Goal: Task Accomplishment & Management: Complete application form

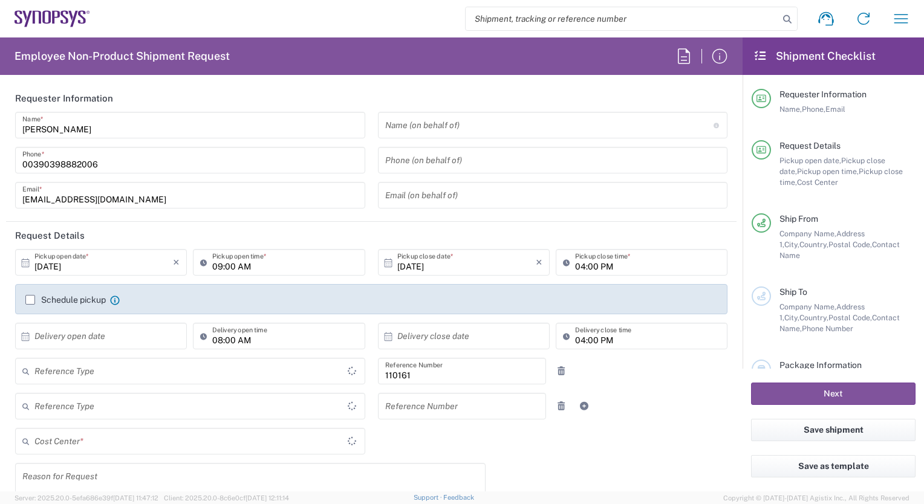
type input "IT01, FAC, IT01, Agrate Brianza 110161"
type input "Delivered at Place"
type input "[GEOGRAPHIC_DATA]"
type input "Department"
type input "[GEOGRAPHIC_DATA]"
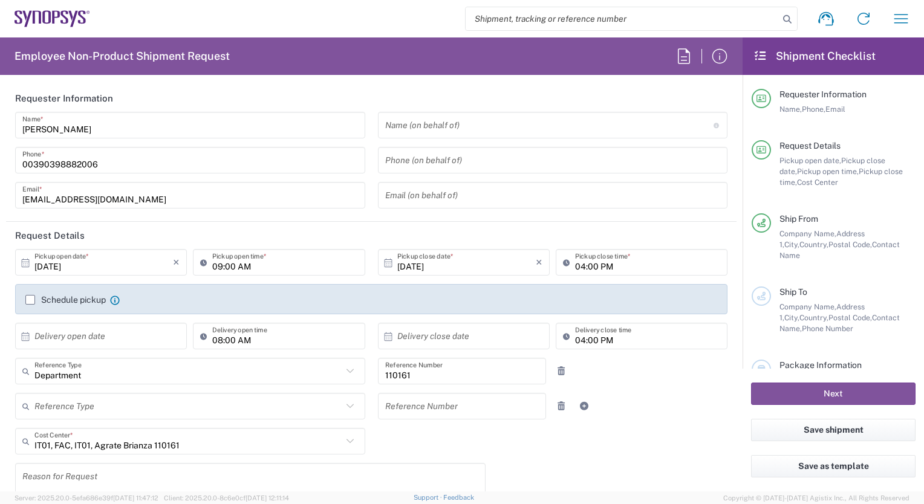
type input "Agrate Brianza IT01"
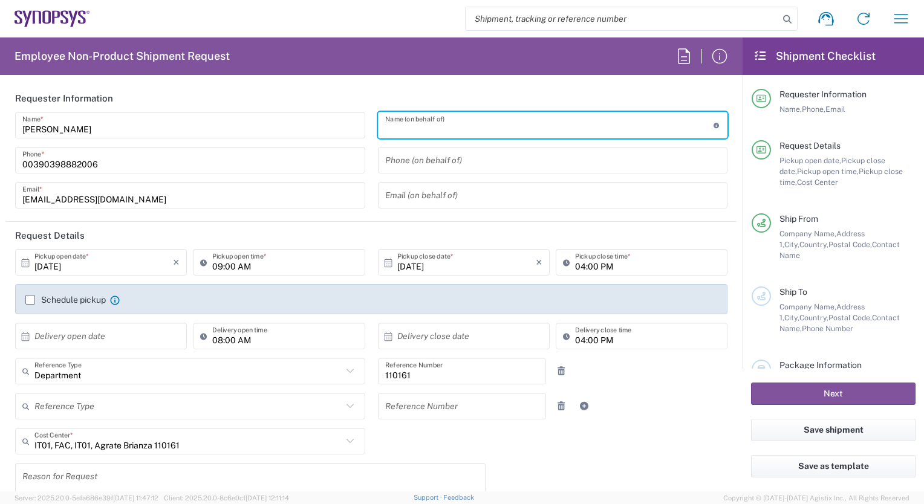
click at [433, 125] on input "text" at bounding box center [549, 125] width 328 height 21
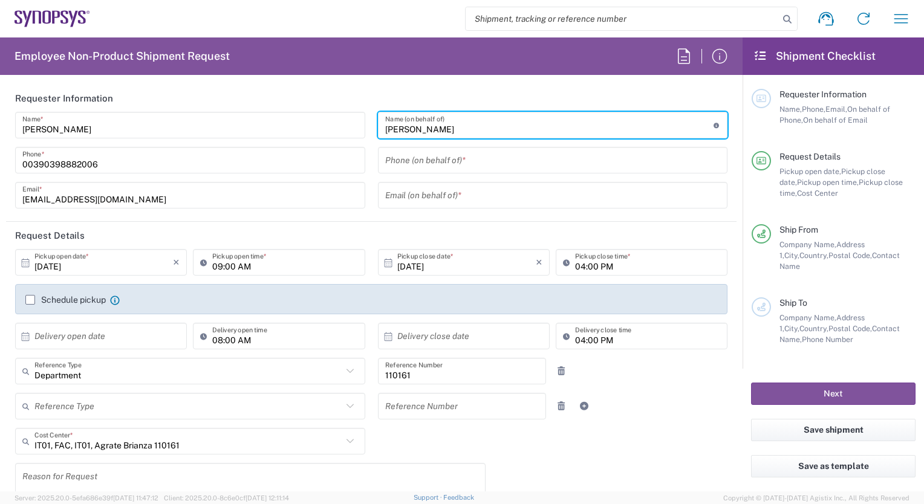
type input "[PERSON_NAME]"
click at [389, 161] on input "tel" at bounding box center [553, 160] width 336 height 21
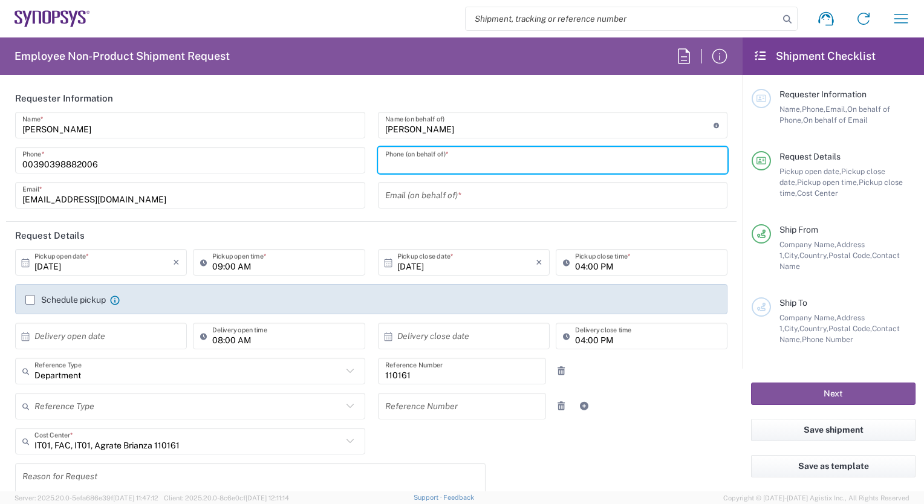
type input "3897818660"
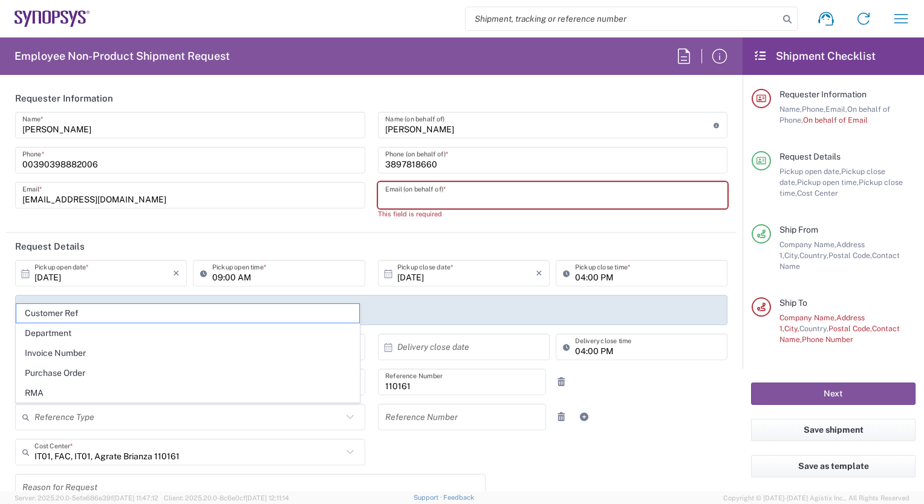
click at [387, 197] on input "text" at bounding box center [553, 195] width 336 height 21
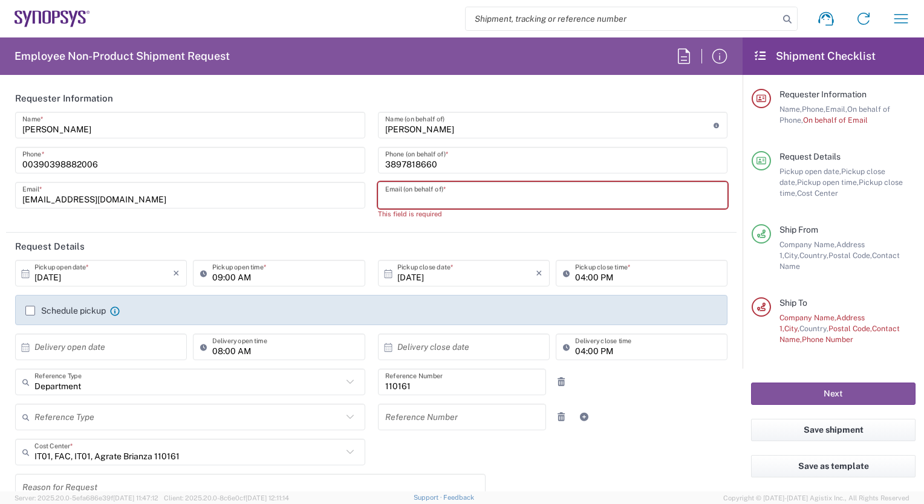
type input "hasnain@synopsys.com"
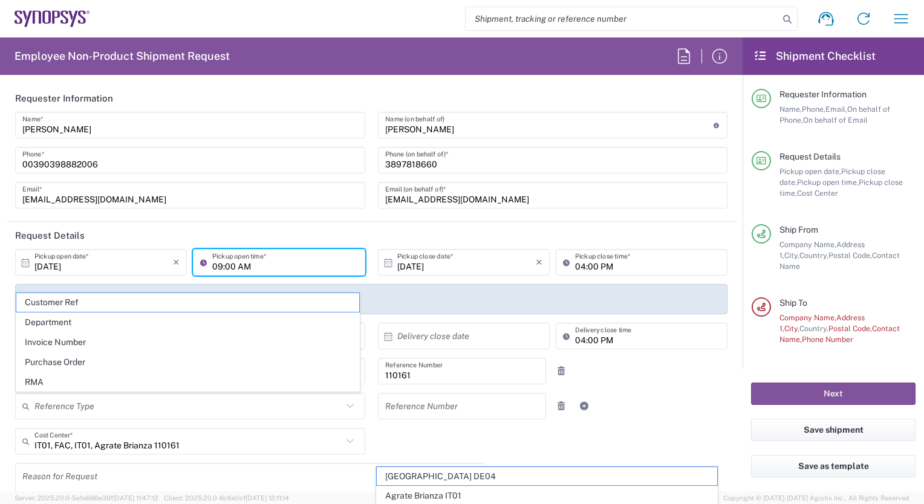
click at [215, 266] on input "09:00 AM" at bounding box center [284, 262] width 145 height 21
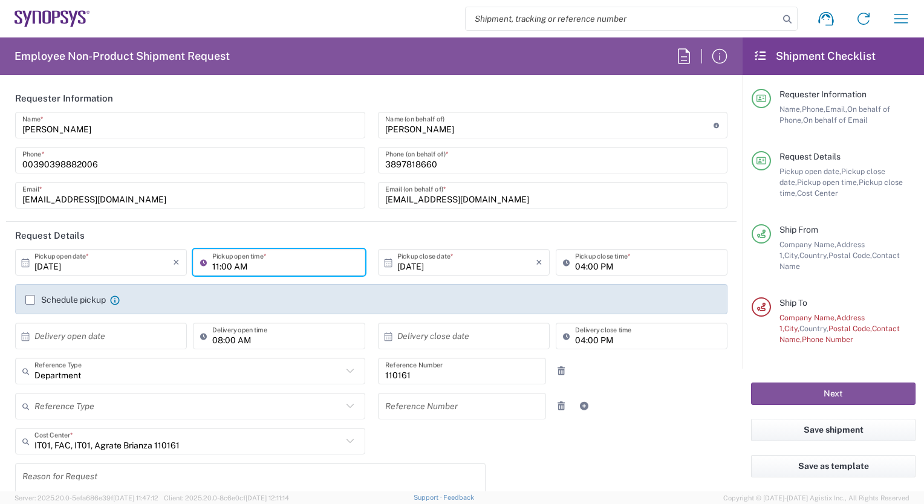
type input "11:00 AM"
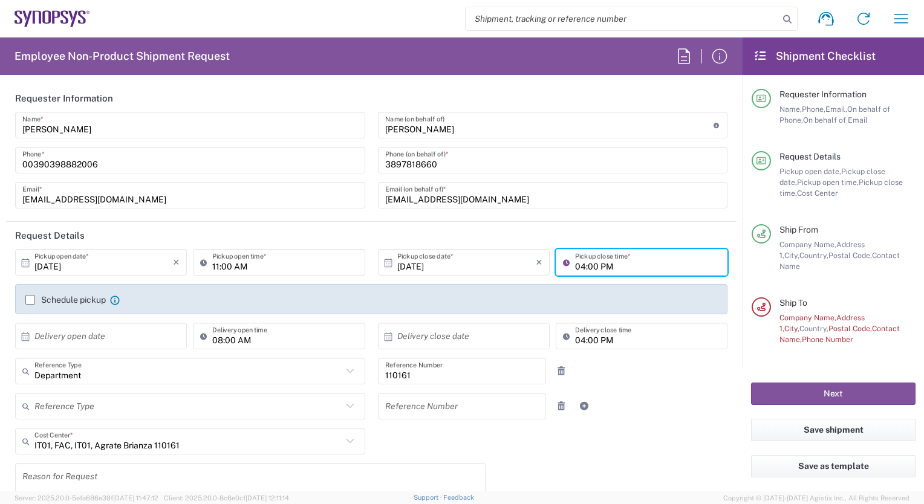
click at [575, 266] on input "04:00 PM" at bounding box center [647, 262] width 145 height 21
type input "03:00 PM"
click at [30, 301] on label "Schedule pickup" at bounding box center [65, 300] width 80 height 10
click at [30, 300] on input "Schedule pickup" at bounding box center [30, 300] width 0 height 0
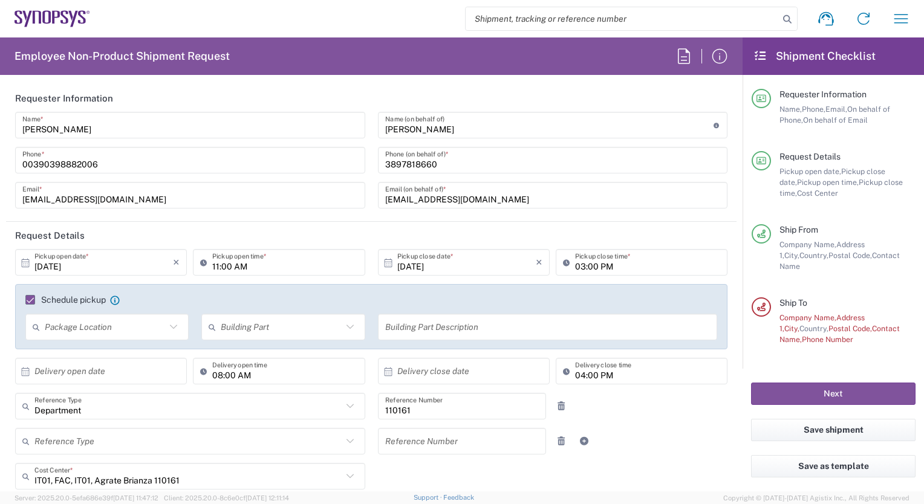
click at [24, 368] on icon at bounding box center [26, 371] width 8 height 8
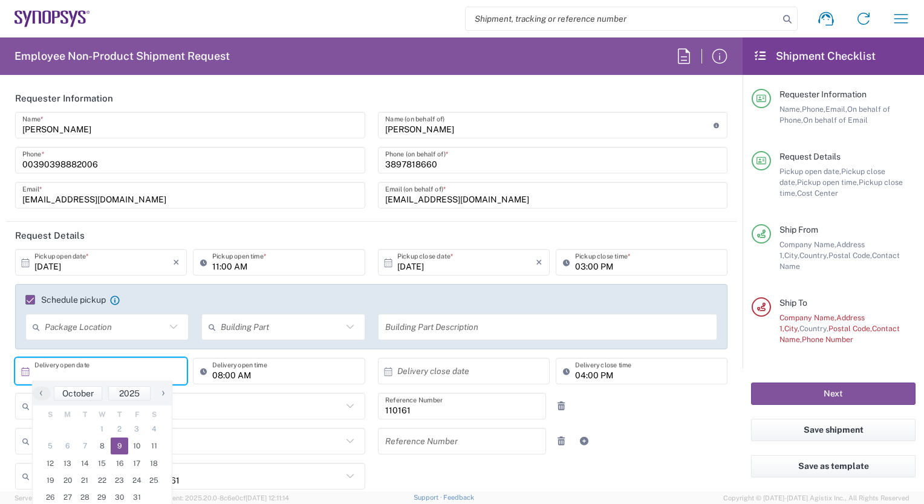
click at [120, 448] on span "9" at bounding box center [120, 446] width 18 height 17
type input "10/09/2025"
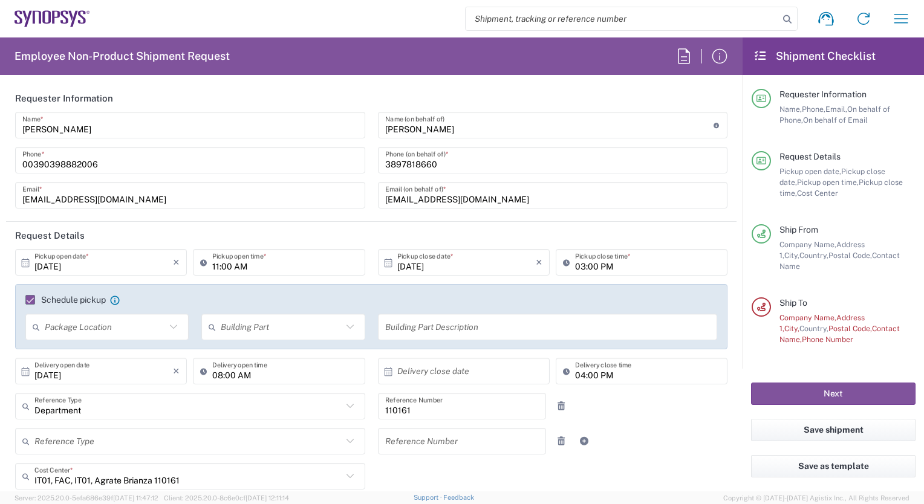
click at [213, 376] on input "08:00 AM" at bounding box center [284, 371] width 145 height 21
type input "10:00 AM"
click at [384, 371] on icon at bounding box center [388, 371] width 8 height 8
click at [473, 448] on span "9" at bounding box center [478, 446] width 18 height 17
type input "10/09/2025"
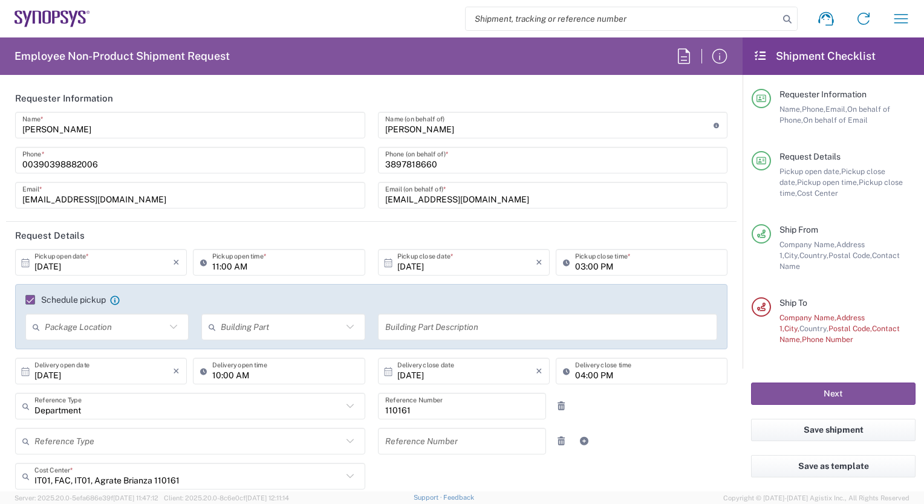
click at [347, 475] on icon at bounding box center [349, 476] width 7 height 4
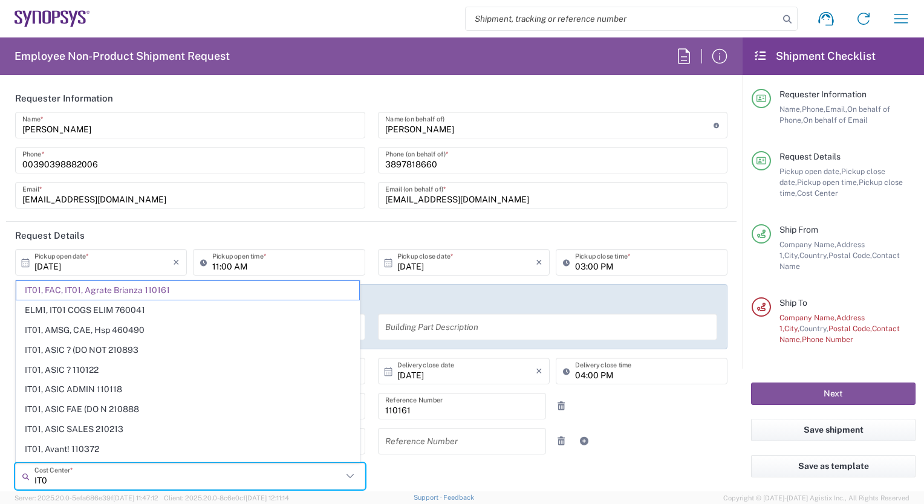
click at [54, 477] on input "IT0" at bounding box center [188, 476] width 308 height 21
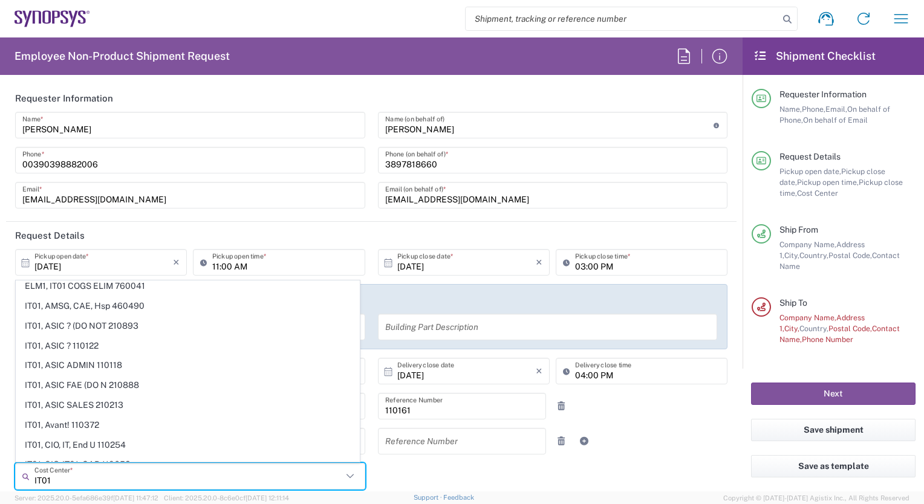
scroll to position [48, 0]
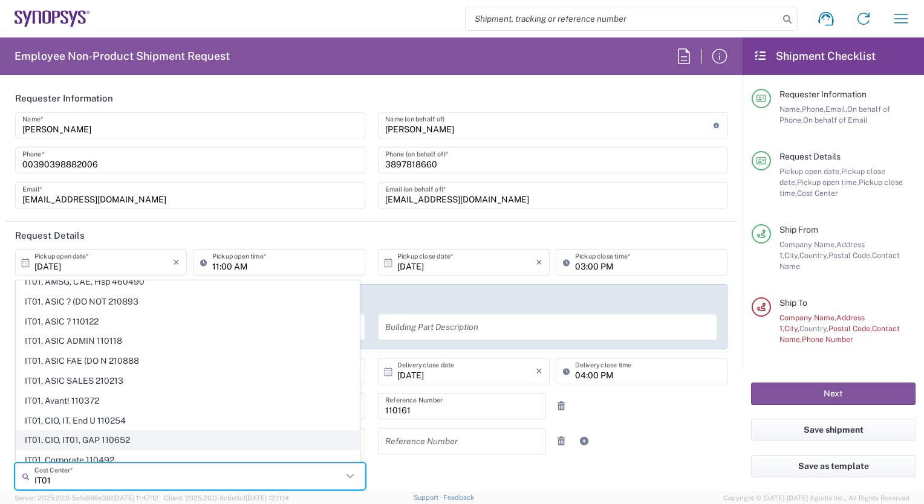
type input "IT01"
click at [165, 440] on span "IT01, CIO, IT01, GAP 110652" at bounding box center [187, 440] width 343 height 19
type input "110652"
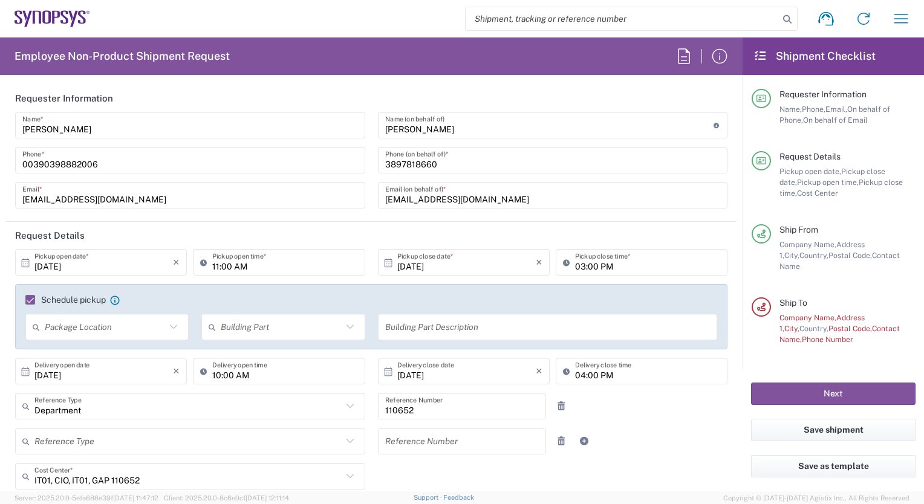
click at [345, 473] on icon at bounding box center [350, 477] width 16 height 16
type input "IT01, CIO, IT01, GAP 110652"
click at [345, 473] on icon at bounding box center [350, 477] width 16 height 16
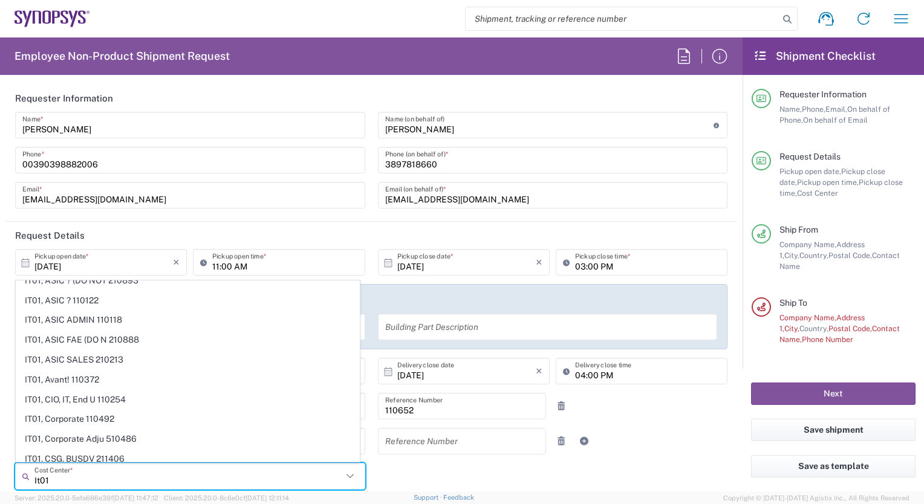
scroll to position [73, 0]
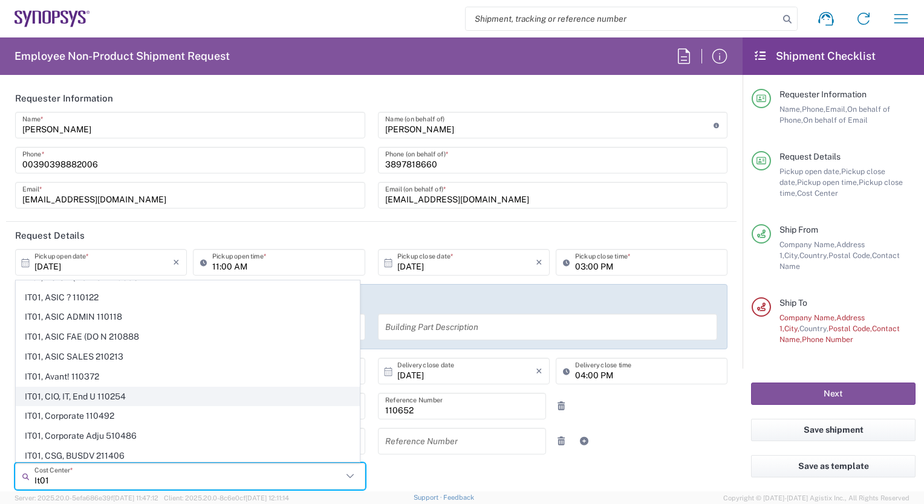
type input "It01"
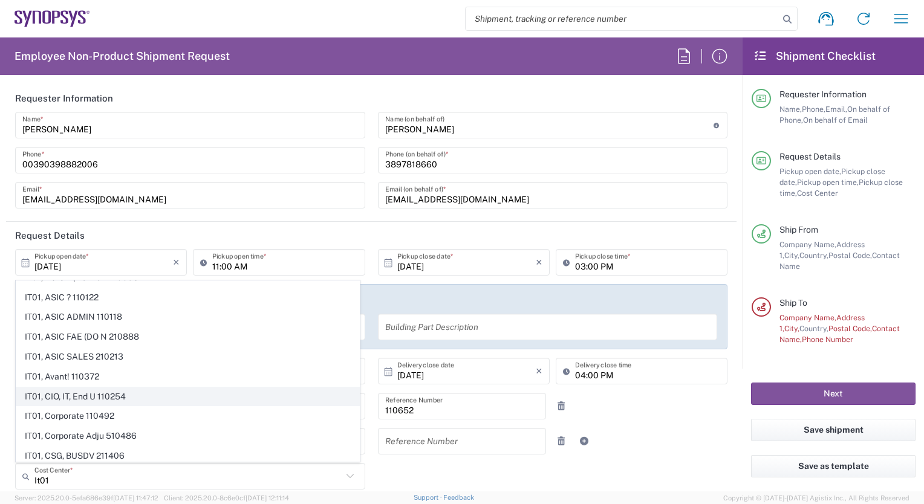
click at [182, 400] on span "IT01, CIO, IT, End U 110254" at bounding box center [187, 397] width 343 height 19
type input "110254"
type input "IT01, CIO, IT, End U 110254"
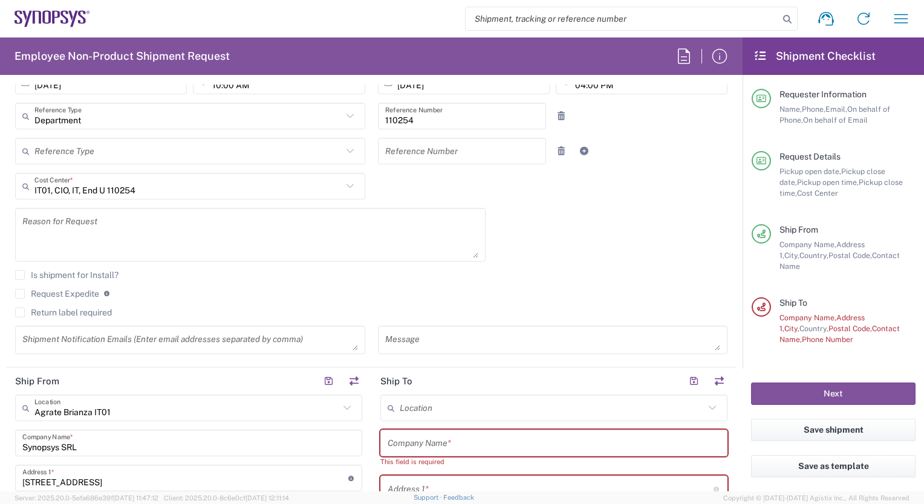
scroll to position [315, 0]
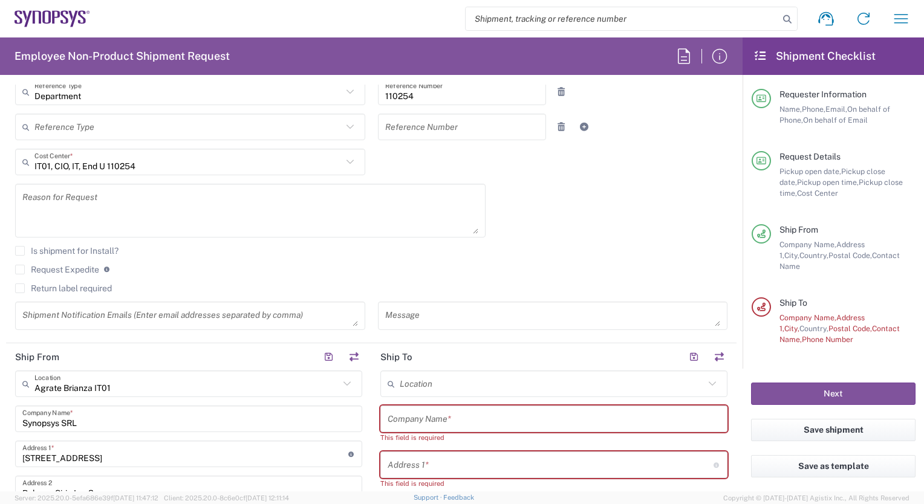
click at [344, 384] on icon at bounding box center [347, 384] width 7 height 4
click at [53, 357] on span "Pavia IT02" at bounding box center [186, 359] width 340 height 19
type input "Pavia IT02"
type input "Viale Indipendenza 11"
type input "Pavia"
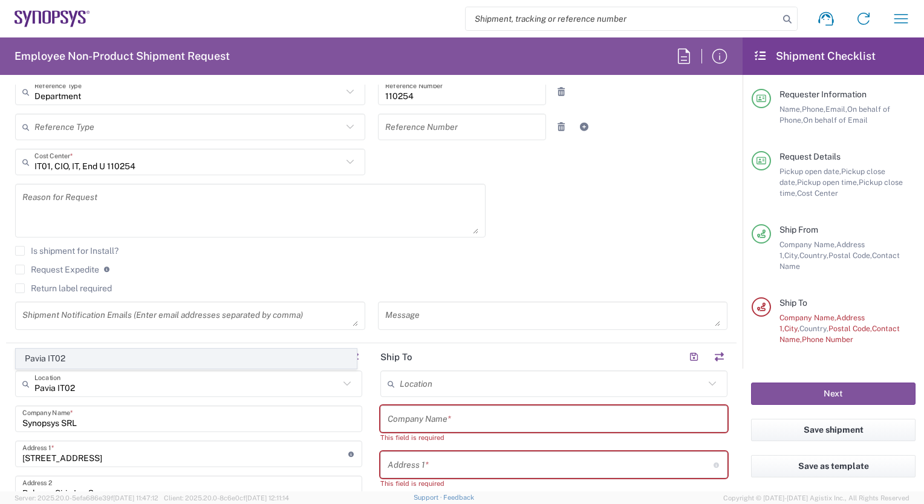
type input "27100"
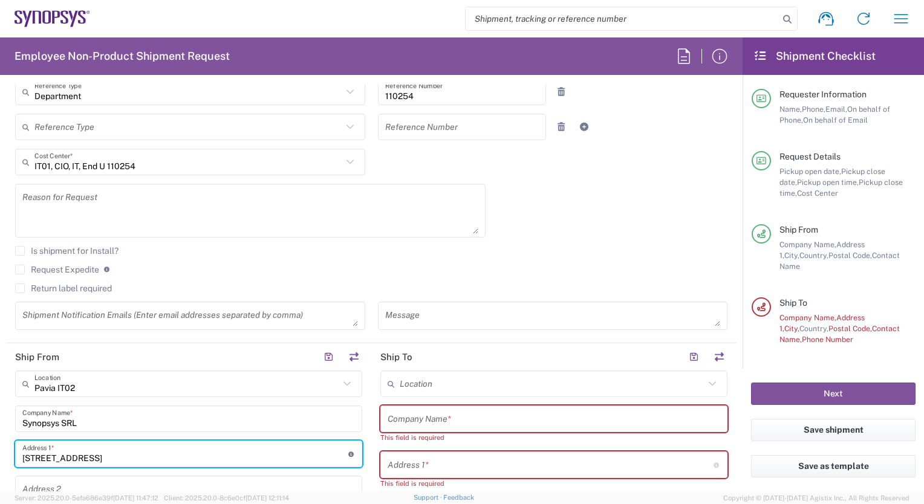
click at [125, 459] on input "Viale Indipendenza 11" at bounding box center [185, 454] width 326 height 21
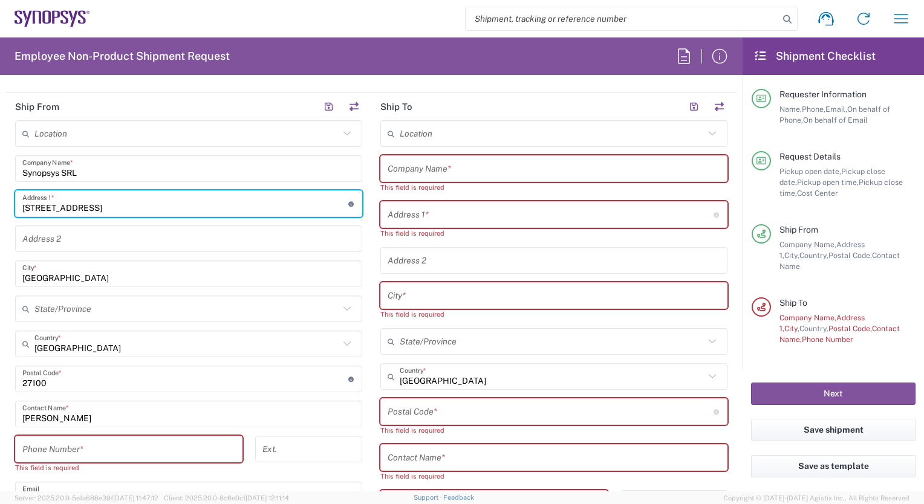
scroll to position [613, 0]
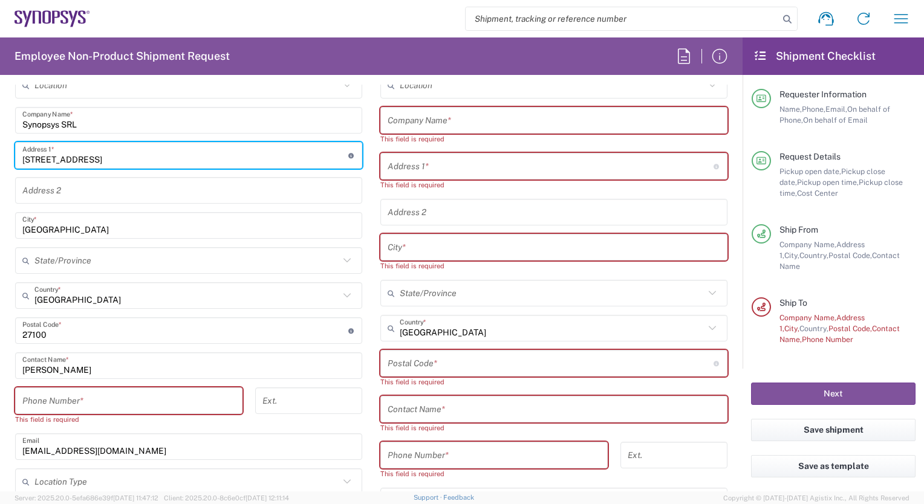
type input "Viale Indipendenza 11 - 1 floor"
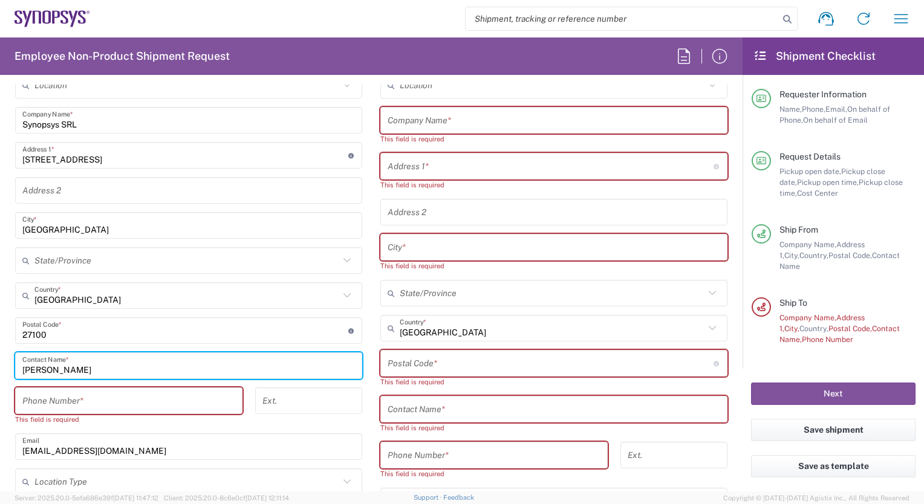
drag, startPoint x: 79, startPoint y: 367, endPoint x: 22, endPoint y: 366, distance: 56.9
click at [22, 366] on div "Marta Boletti Contact Name *" at bounding box center [188, 366] width 347 height 27
type input "Hasnain tahir"
click at [30, 403] on input "tel" at bounding box center [128, 401] width 213 height 21
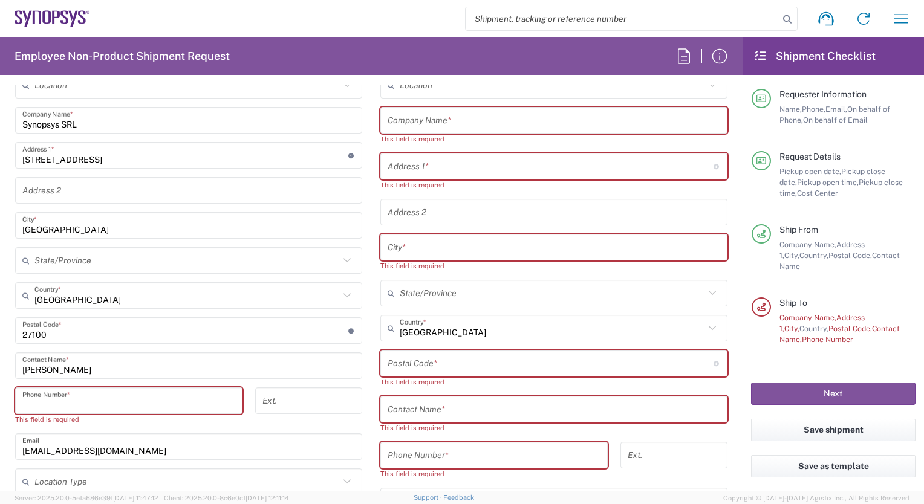
click at [29, 402] on input "tel" at bounding box center [128, 401] width 213 height 21
paste input "3897818660"
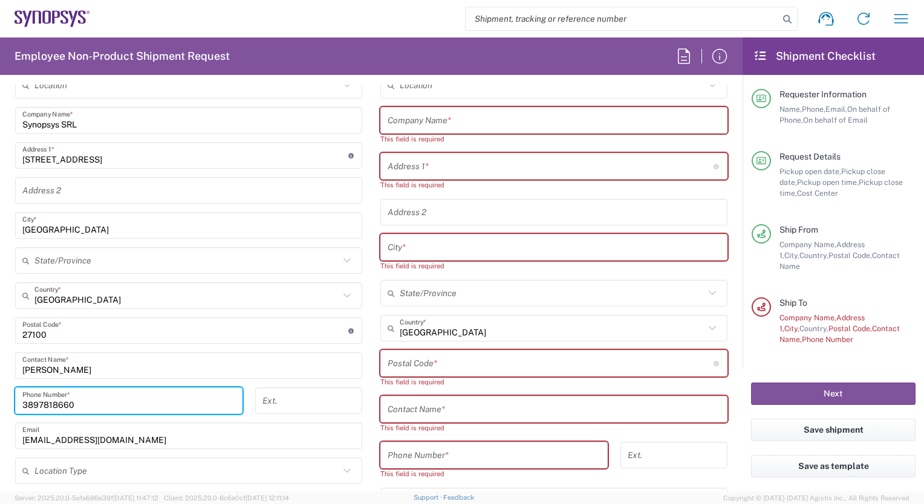
type input "3897818660"
click at [410, 123] on input "text" at bounding box center [554, 120] width 333 height 21
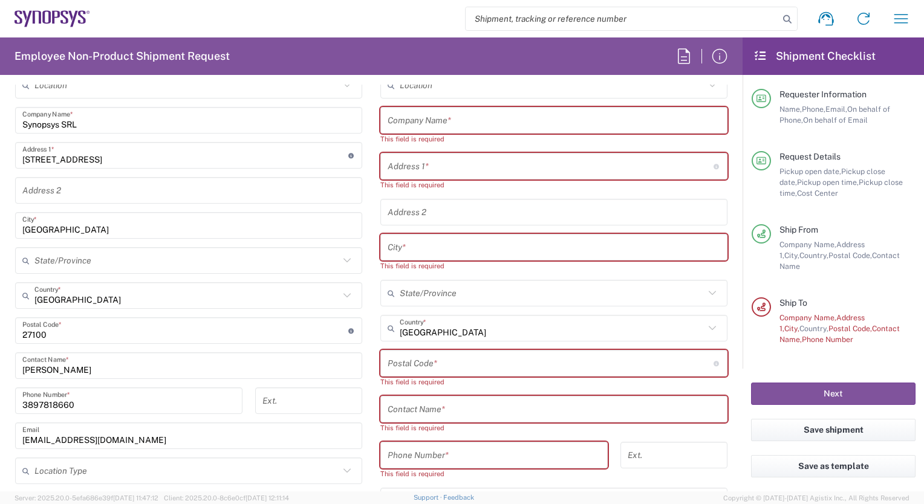
click at [391, 114] on input "text" at bounding box center [554, 120] width 333 height 21
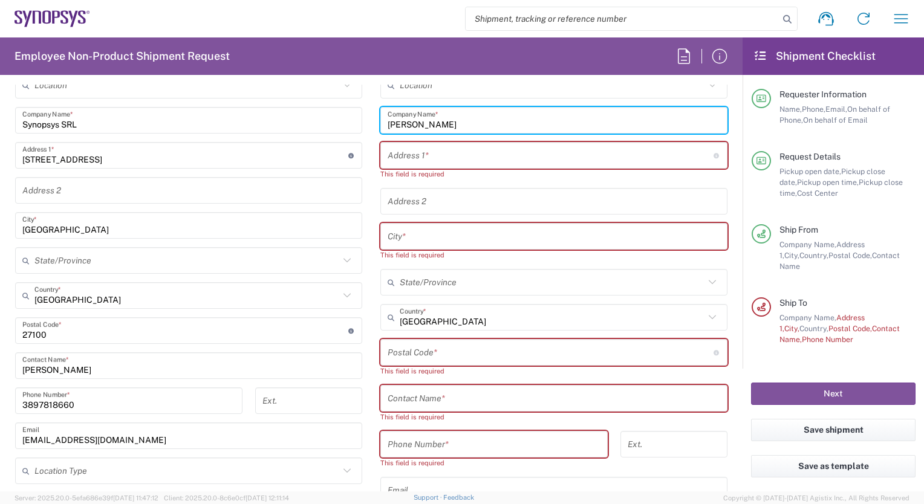
type input "marzia montesi"
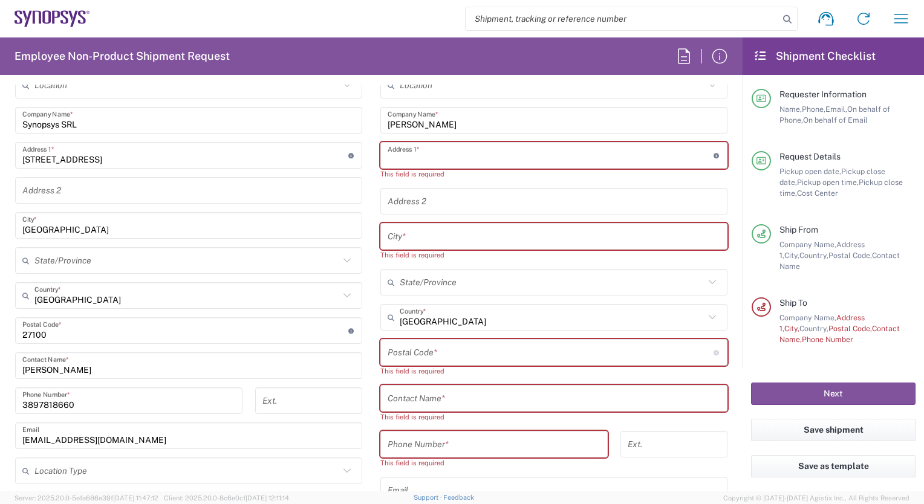
click at [405, 158] on input "text" at bounding box center [551, 155] width 326 height 21
click at [390, 154] on input "text" at bounding box center [551, 155] width 326 height 21
click at [388, 357] on input "undefined" at bounding box center [551, 352] width 326 height 21
click at [391, 158] on input "text" at bounding box center [551, 155] width 326 height 21
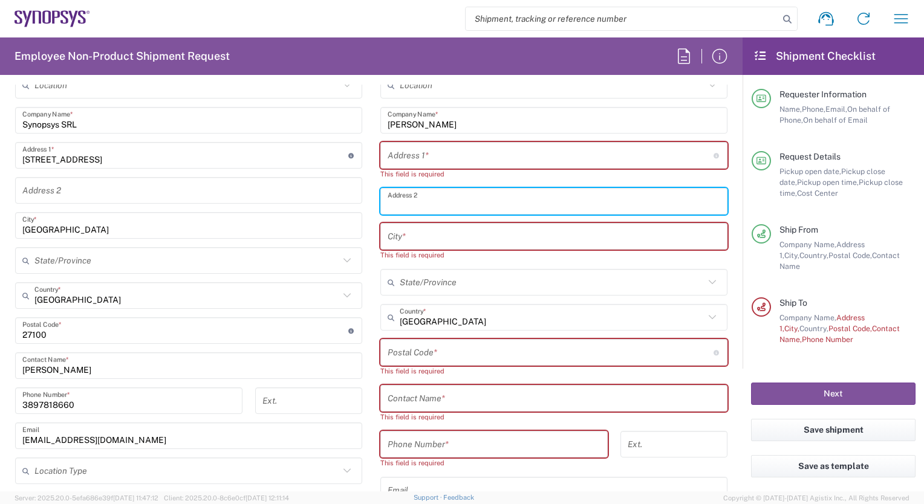
click at [388, 201] on input "text" at bounding box center [554, 201] width 333 height 21
paste input "Viale Città d Europa n 595"
type input "Viale Città d Europa n 595"
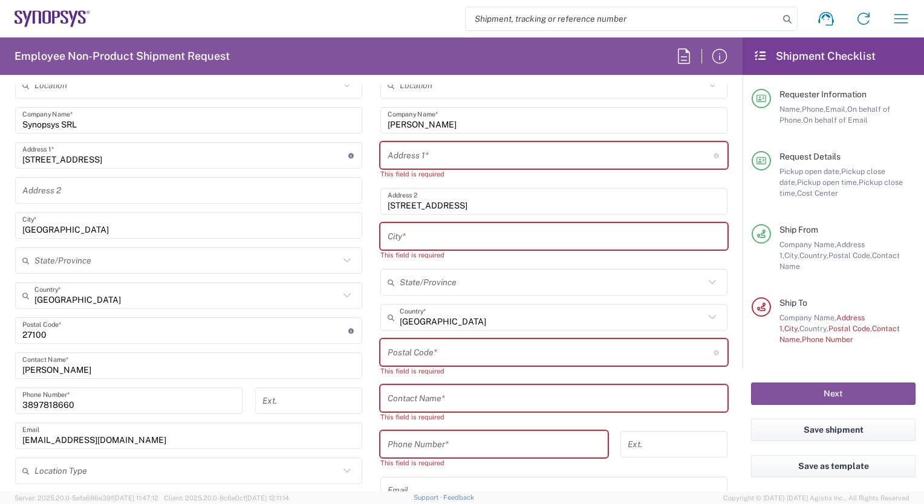
click at [382, 233] on div "City *" at bounding box center [553, 236] width 347 height 27
click at [397, 235] on input "text" at bounding box center [554, 236] width 333 height 21
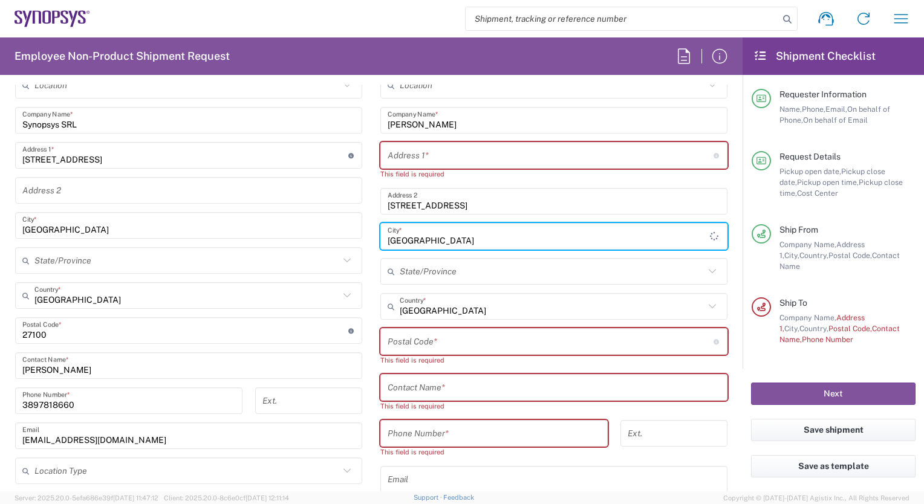
type input "Roma"
click at [402, 344] on input "undefined" at bounding box center [551, 341] width 326 height 21
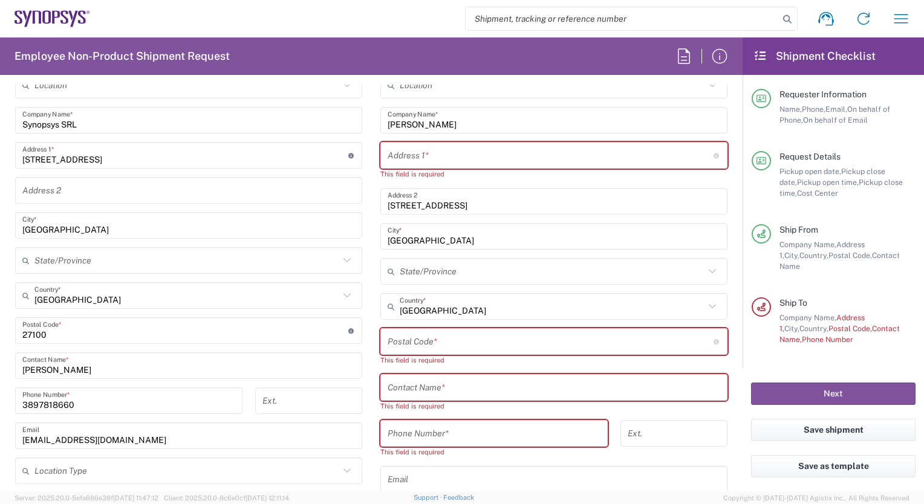
click at [388, 339] on input "undefined" at bounding box center [551, 341] width 326 height 21
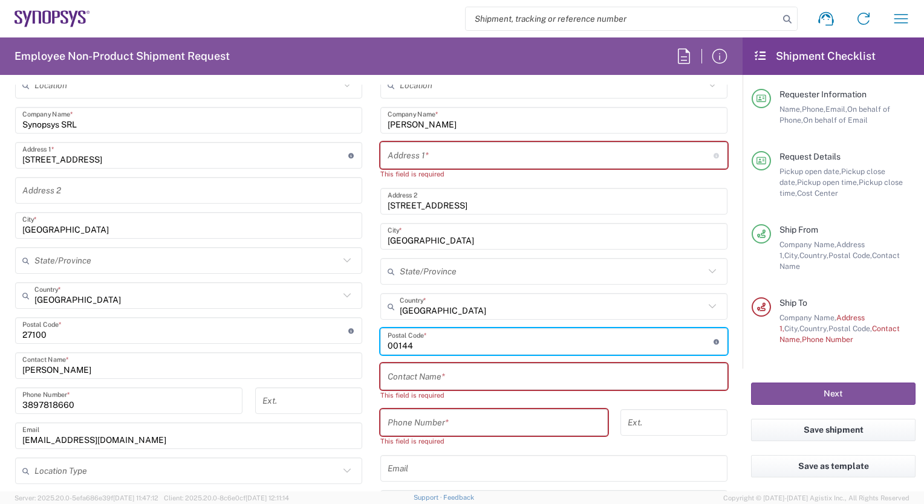
type input "00144"
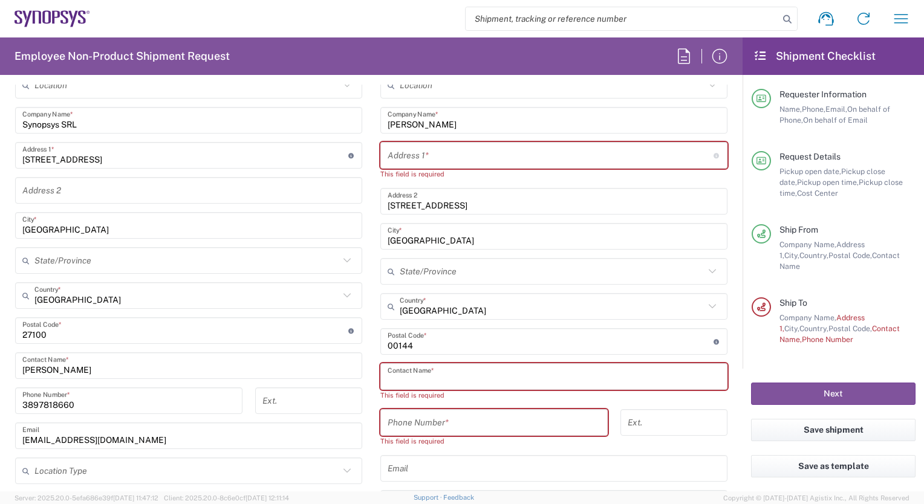
click at [406, 380] on input "text" at bounding box center [554, 377] width 333 height 21
click at [388, 425] on input "tel" at bounding box center [494, 423] width 213 height 21
paste input "39 339 8101366"
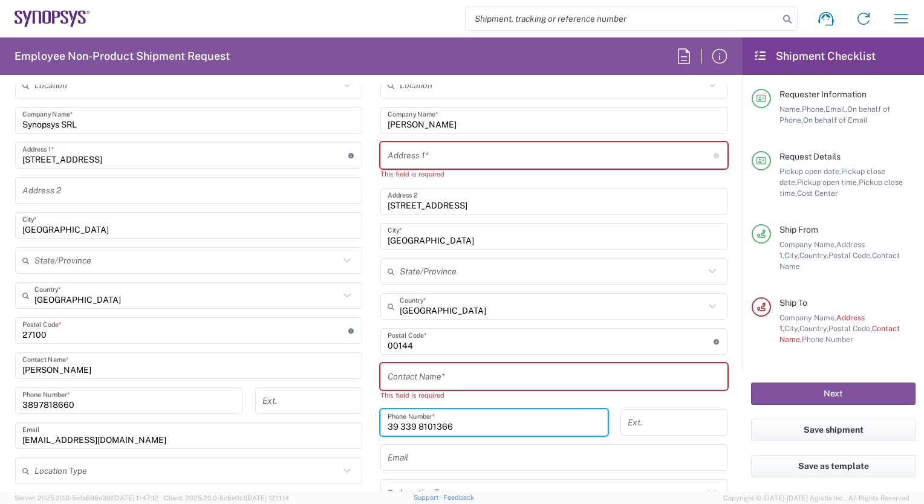
type input "39 339 8101366"
click at [397, 380] on input "text" at bounding box center [554, 377] width 333 height 21
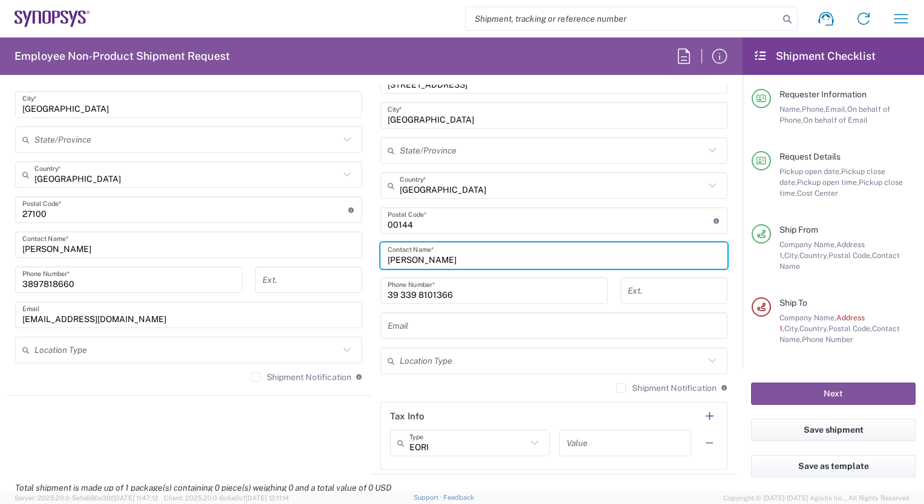
scroll to position [759, 0]
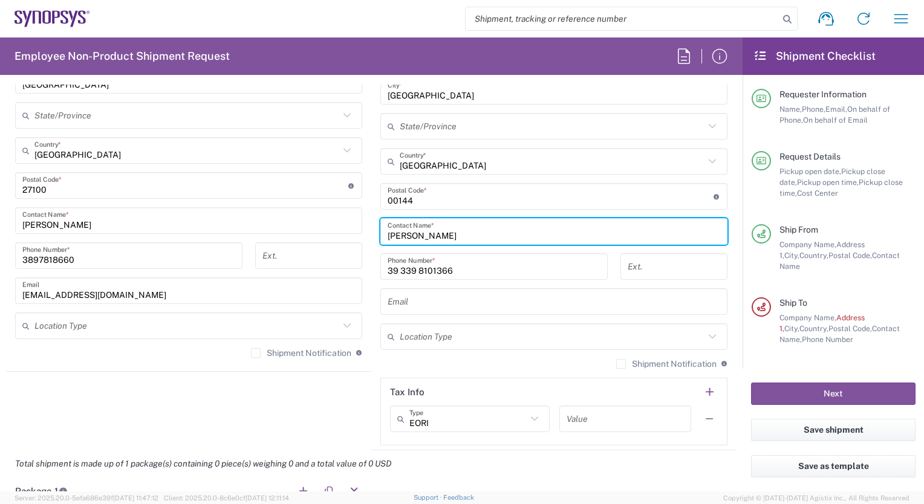
type input "marzia montesi"
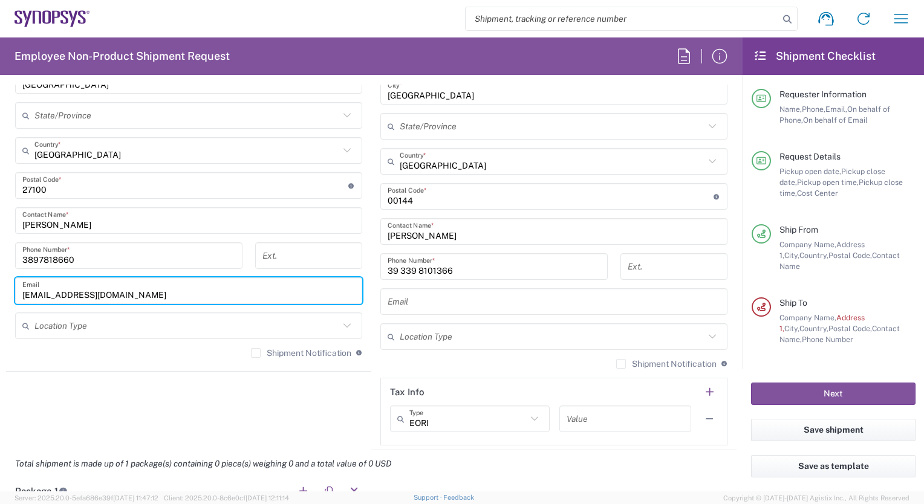
drag, startPoint x: 135, startPoint y: 283, endPoint x: 15, endPoint y: 292, distance: 120.7
click at [15, 292] on div "mboletti@synopsys.com Email" at bounding box center [188, 291] width 347 height 27
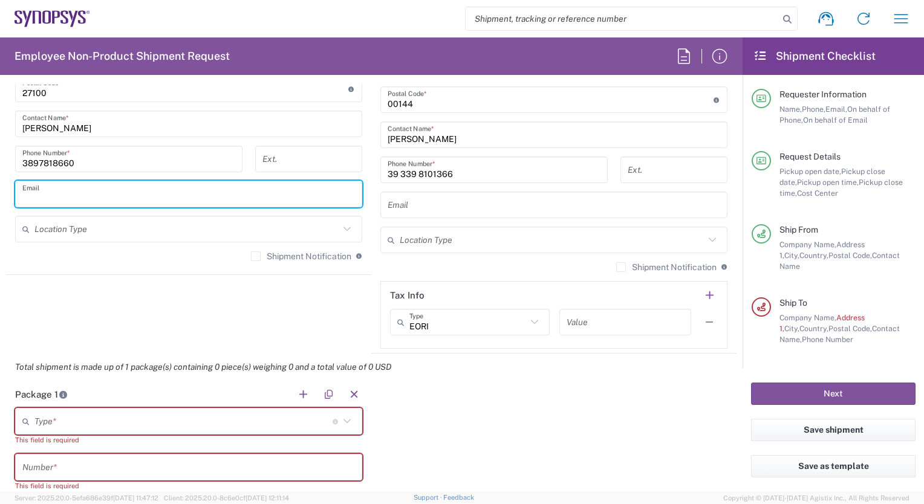
scroll to position [880, 0]
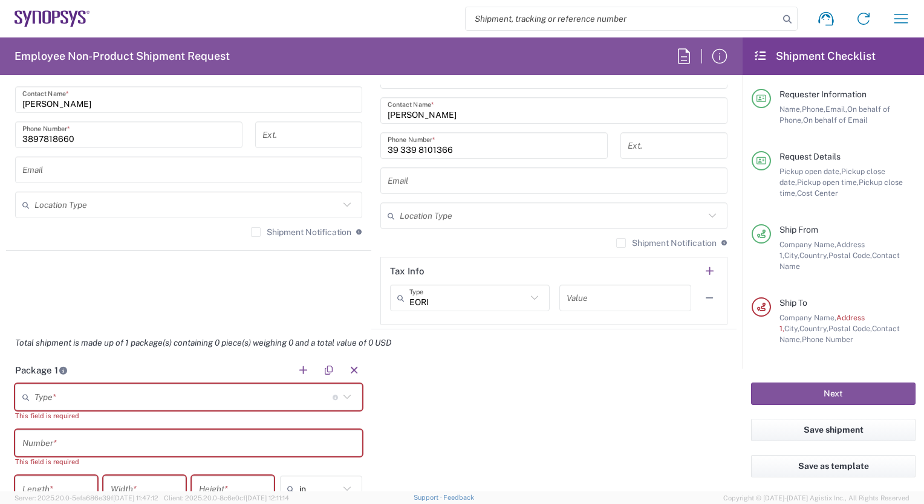
click at [342, 395] on icon at bounding box center [347, 398] width 16 height 16
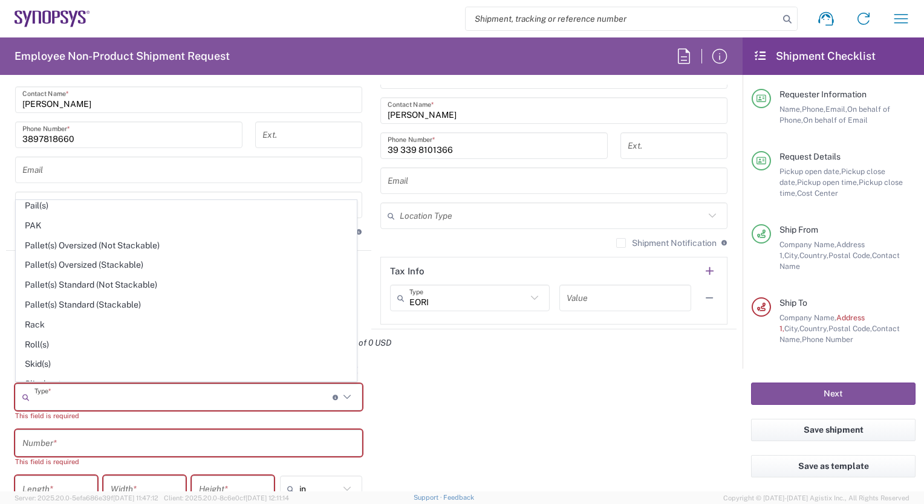
scroll to position [563, 0]
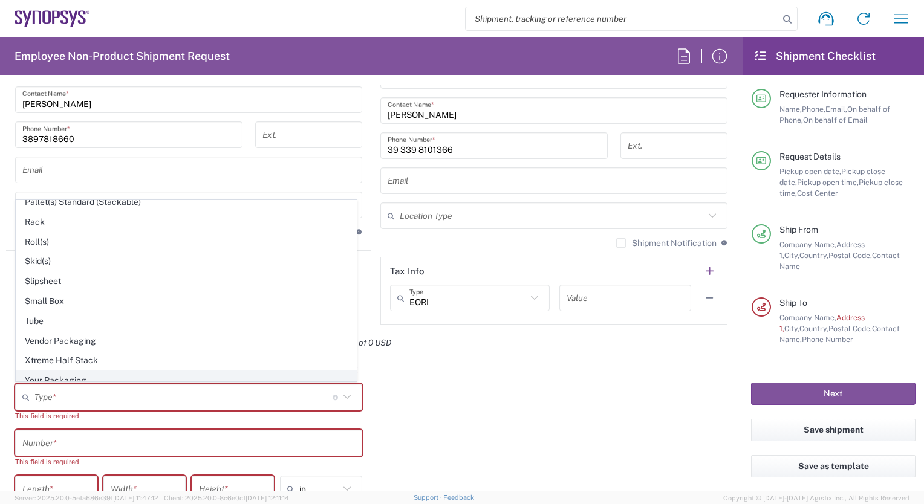
click at [177, 373] on span "Your Packaging" at bounding box center [186, 380] width 340 height 19
type input "Your Packaging"
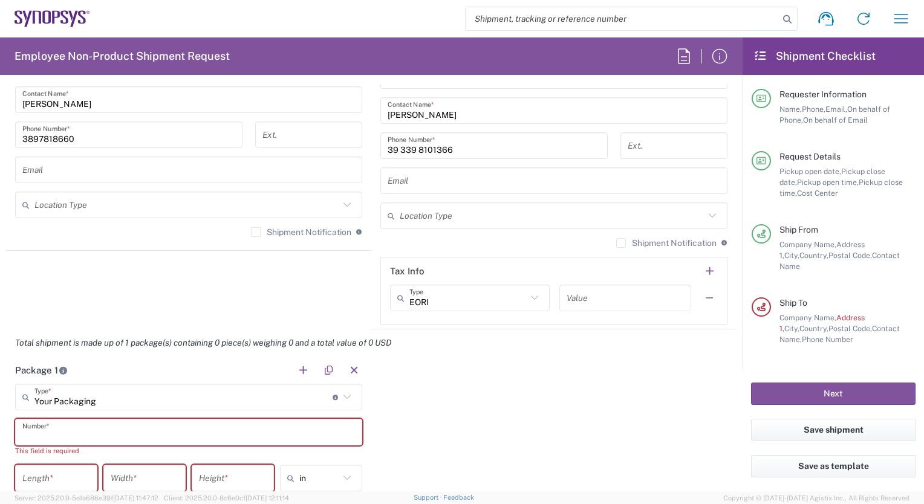
click at [87, 432] on input "text" at bounding box center [188, 432] width 333 height 21
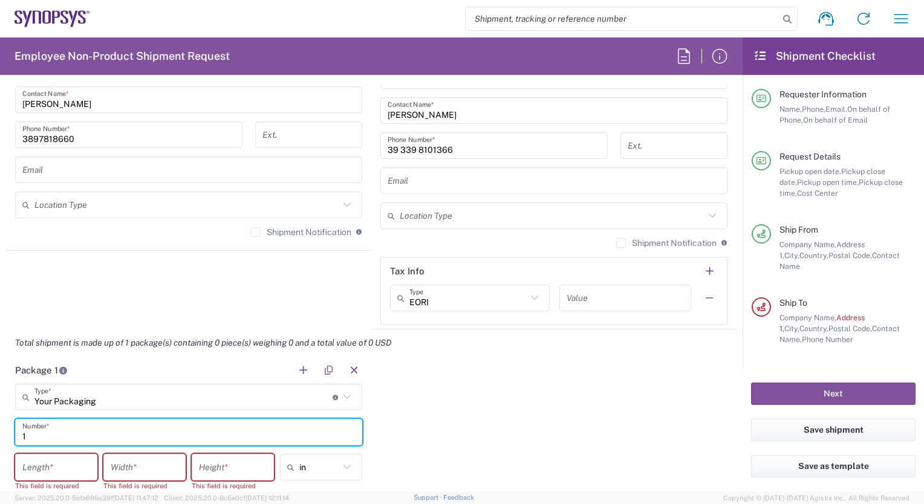
type input "1"
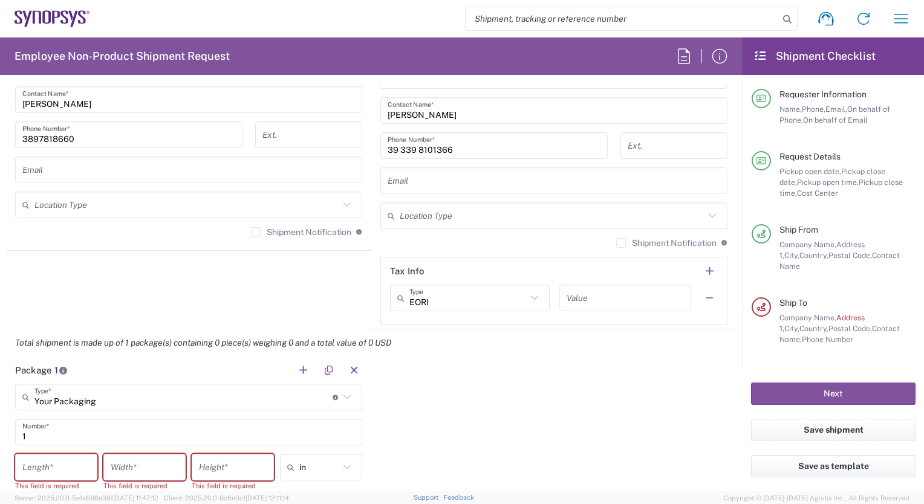
click at [342, 468] on icon at bounding box center [347, 468] width 16 height 16
click at [328, 425] on span "cm" at bounding box center [317, 422] width 79 height 19
type input "cm"
click at [65, 467] on input "number" at bounding box center [56, 467] width 68 height 21
type input "30"
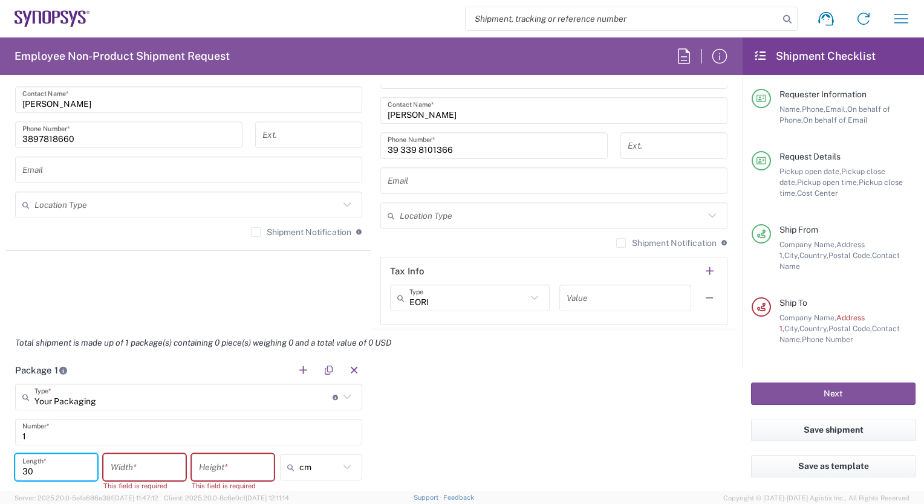
click at [119, 463] on input "number" at bounding box center [145, 467] width 68 height 21
type input "20"
click at [211, 465] on input "number" at bounding box center [233, 467] width 68 height 21
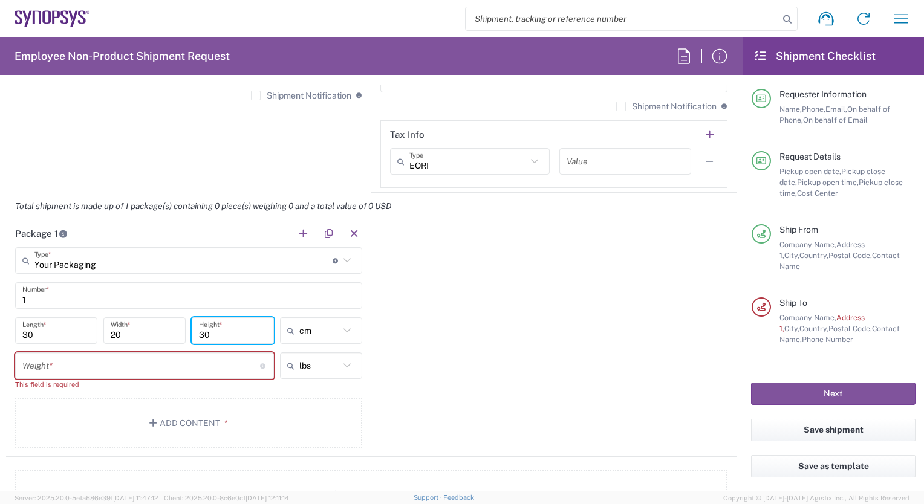
scroll to position [1057, 0]
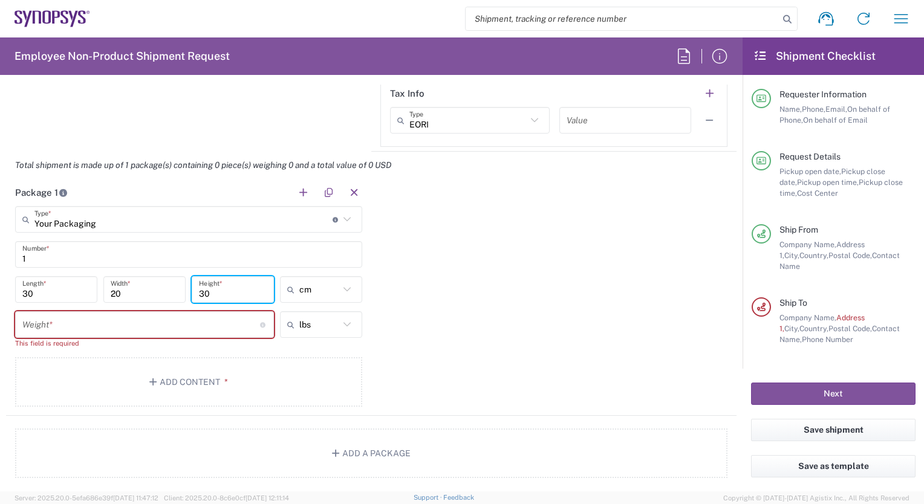
type input "30"
click at [342, 323] on icon at bounding box center [347, 325] width 16 height 16
click at [323, 367] on span "kgs" at bounding box center [317, 369] width 79 height 19
type input "kgs"
click at [94, 324] on input "number" at bounding box center [141, 325] width 238 height 21
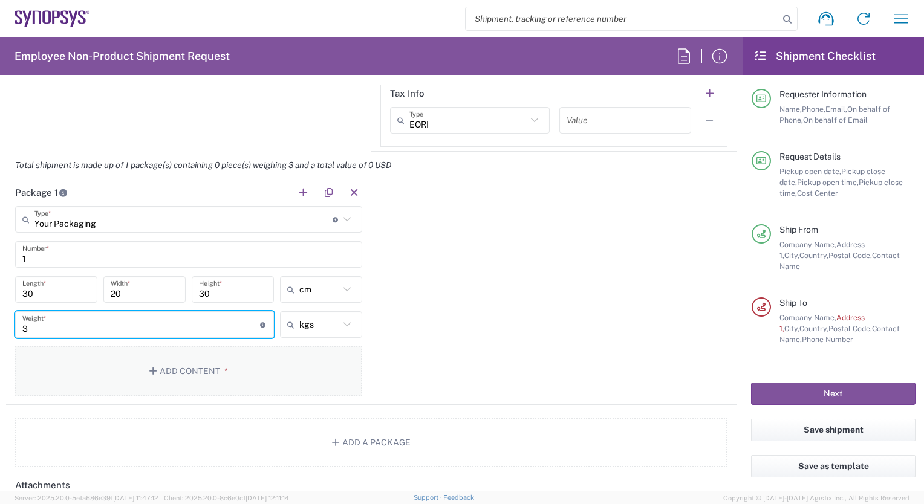
type input "3"
click at [178, 367] on button "Add Content *" at bounding box center [188, 372] width 347 height 50
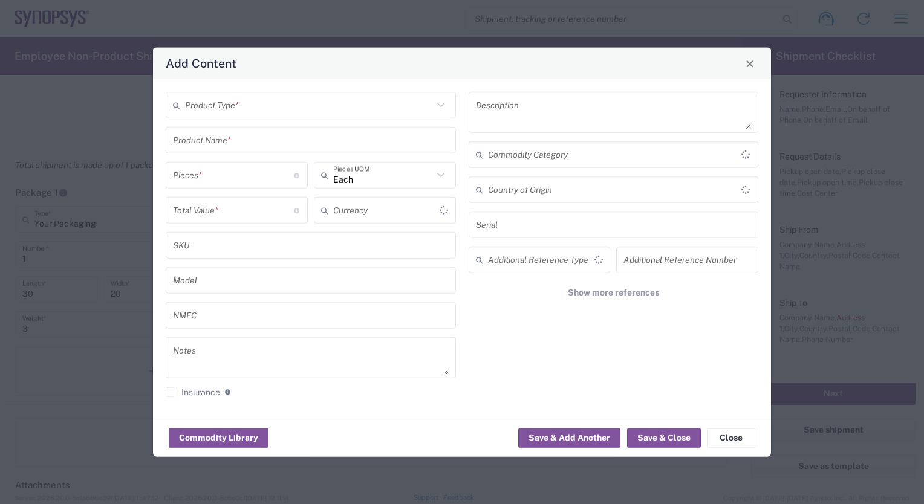
type input "US Dollar"
click at [263, 106] on input "text" at bounding box center [309, 104] width 248 height 21
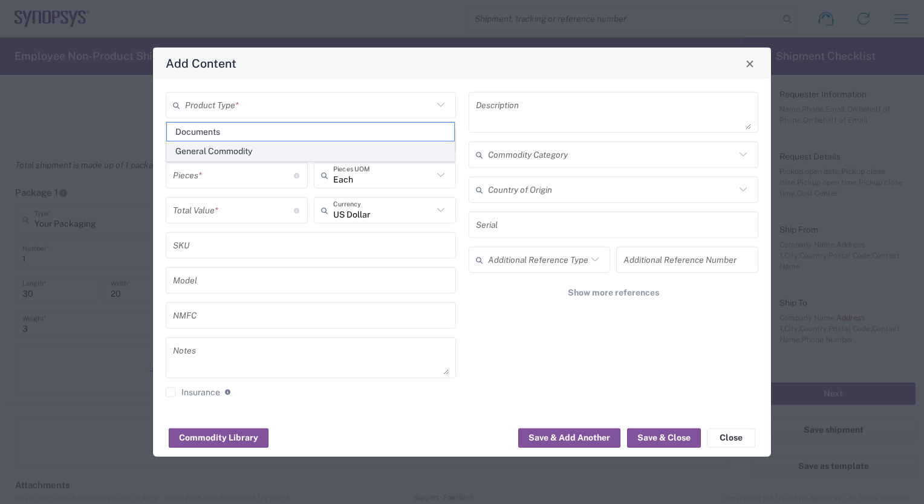
click at [252, 153] on span "General Commodity" at bounding box center [311, 151] width 288 height 19
type input "General Commodity"
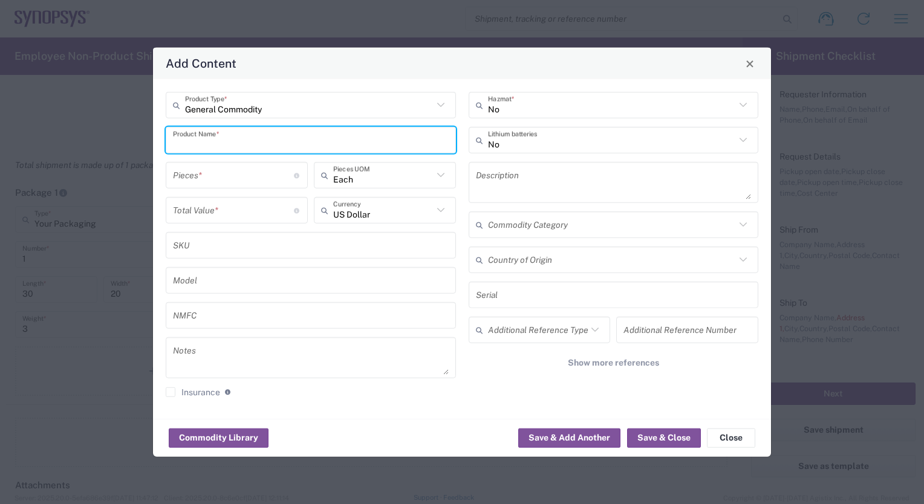
click at [263, 144] on input "text" at bounding box center [311, 139] width 276 height 21
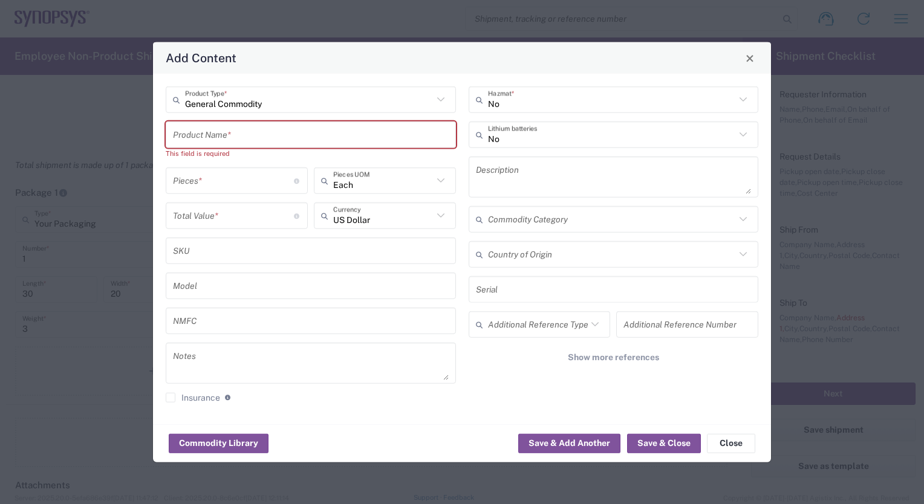
click at [187, 133] on input "text" at bounding box center [311, 134] width 276 height 21
paste input "Dell Latitude 5450"
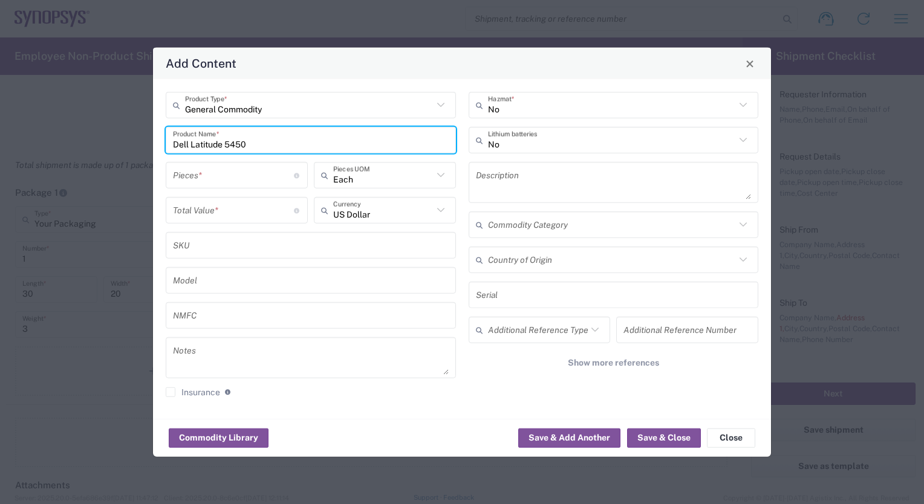
type input "Dell Latitude 5450"
click at [184, 180] on input "number" at bounding box center [233, 175] width 121 height 21
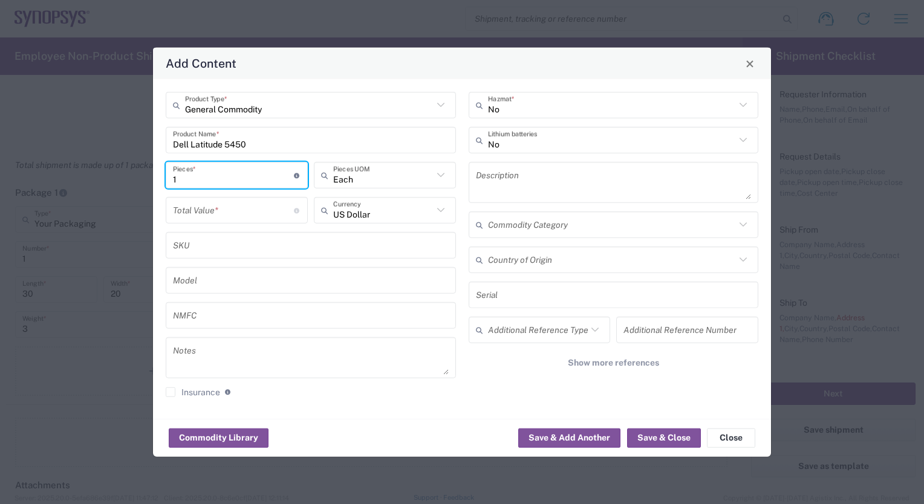
type input "1"
click at [443, 208] on icon at bounding box center [441, 211] width 16 height 16
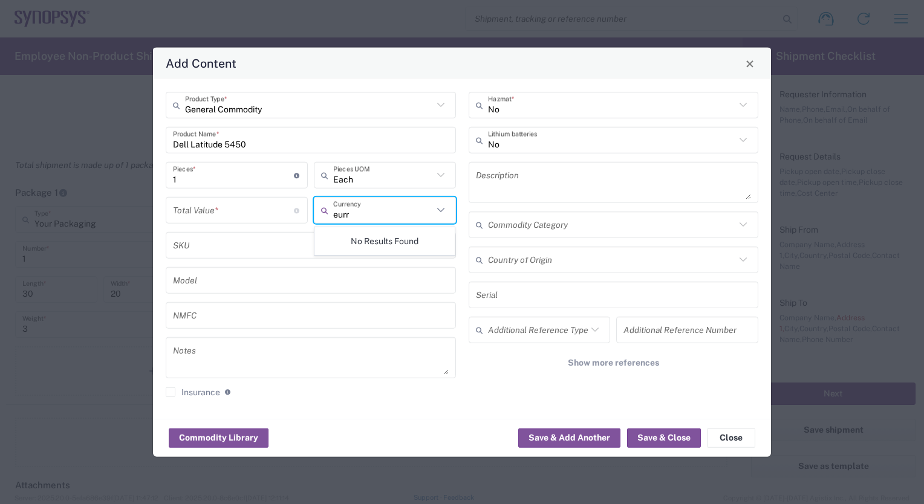
drag, startPoint x: 342, startPoint y: 215, endPoint x: 352, endPoint y: 215, distance: 9.7
click at [352, 215] on input "eurr" at bounding box center [383, 210] width 100 height 21
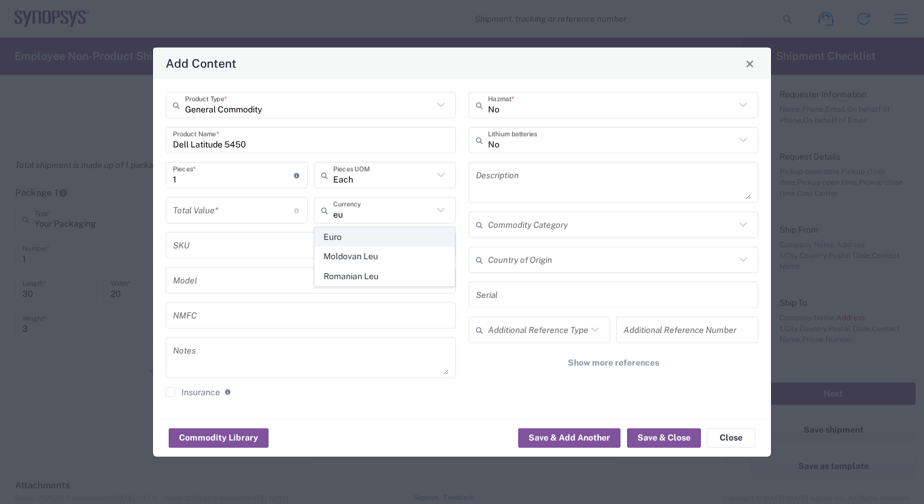
click at [335, 237] on span "Euro" at bounding box center [385, 237] width 140 height 19
type input "Euro"
click at [212, 212] on input "number" at bounding box center [233, 210] width 121 height 21
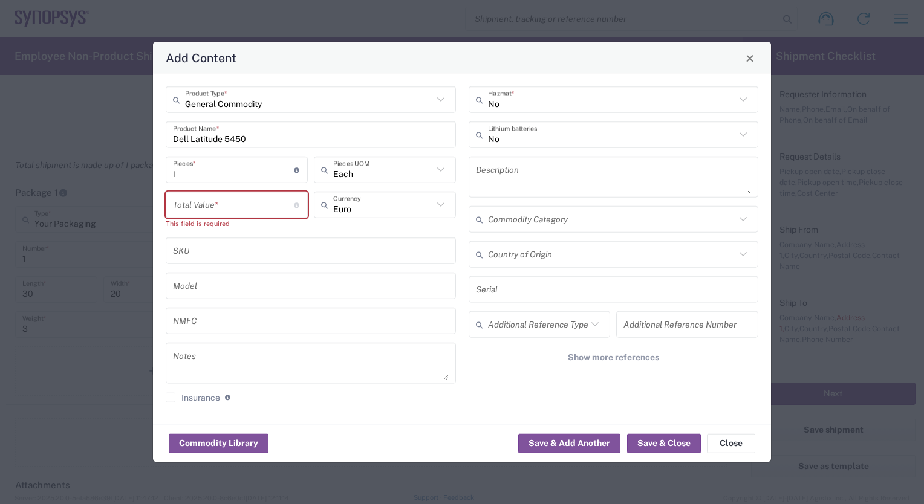
click at [204, 208] on input "number" at bounding box center [233, 204] width 121 height 21
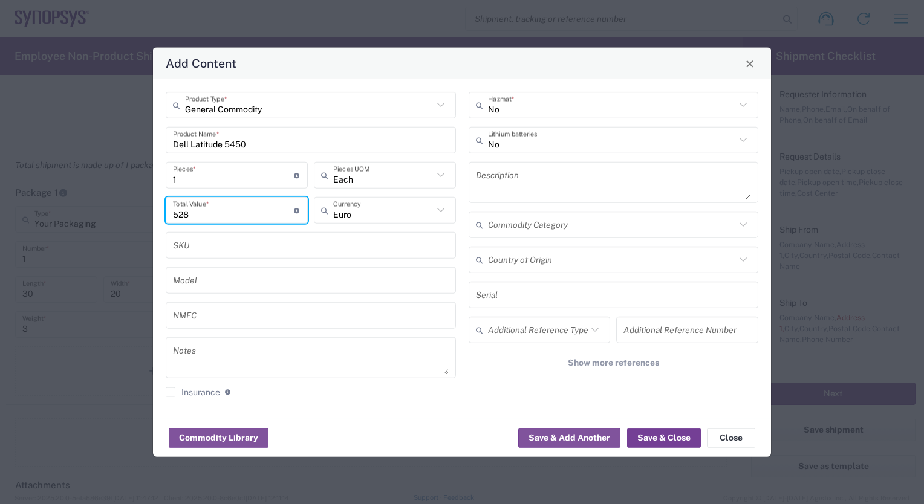
type input "528"
click at [663, 437] on button "Save & Close" at bounding box center [664, 437] width 74 height 19
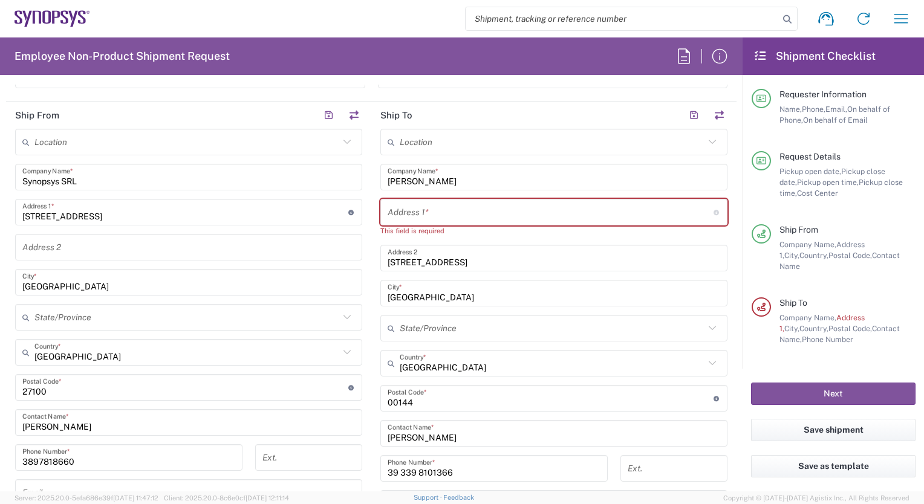
scroll to position [549, 0]
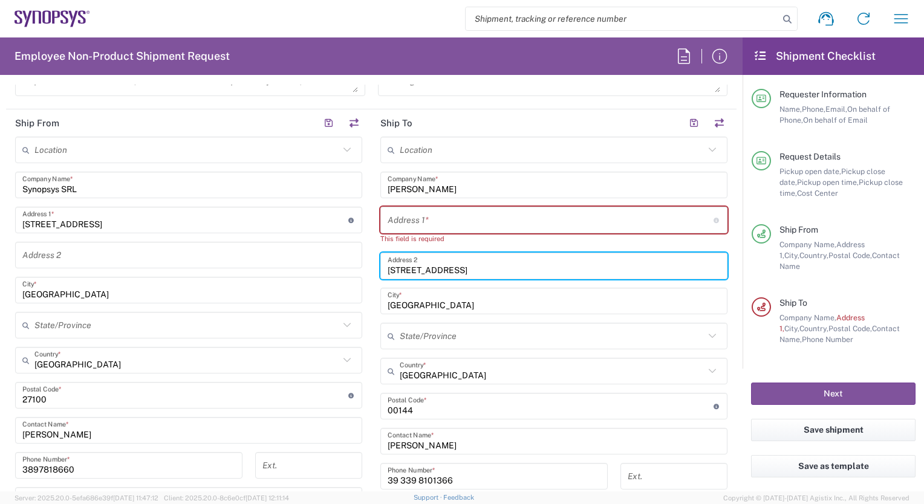
drag, startPoint x: 488, startPoint y: 267, endPoint x: 379, endPoint y: 264, distance: 108.3
click at [380, 264] on div "Viale Città d Europa n 595 Address 2" at bounding box center [553, 266] width 347 height 27
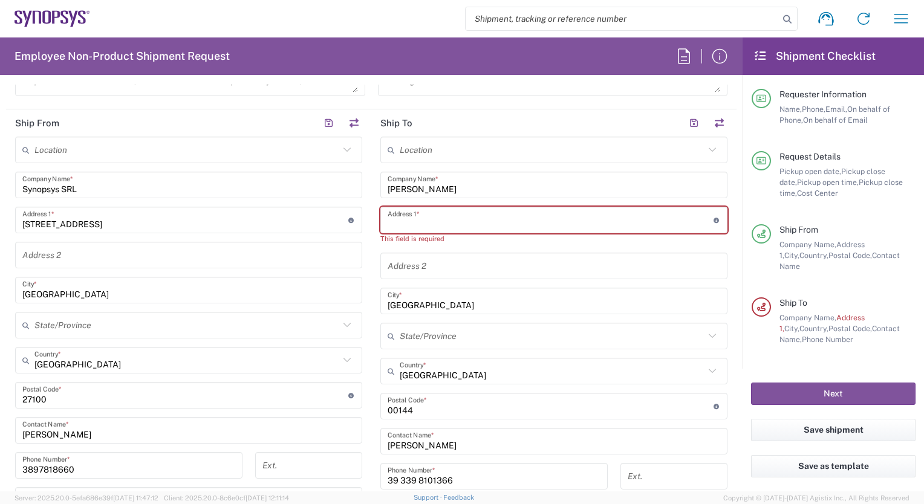
click at [392, 215] on input "text" at bounding box center [551, 220] width 326 height 21
paste input "Viale Città d Europa n 595"
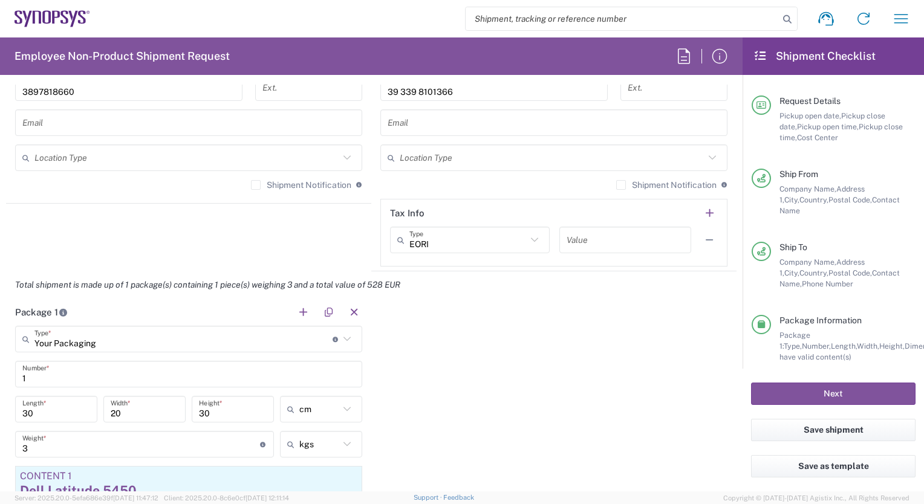
scroll to position [63, 0]
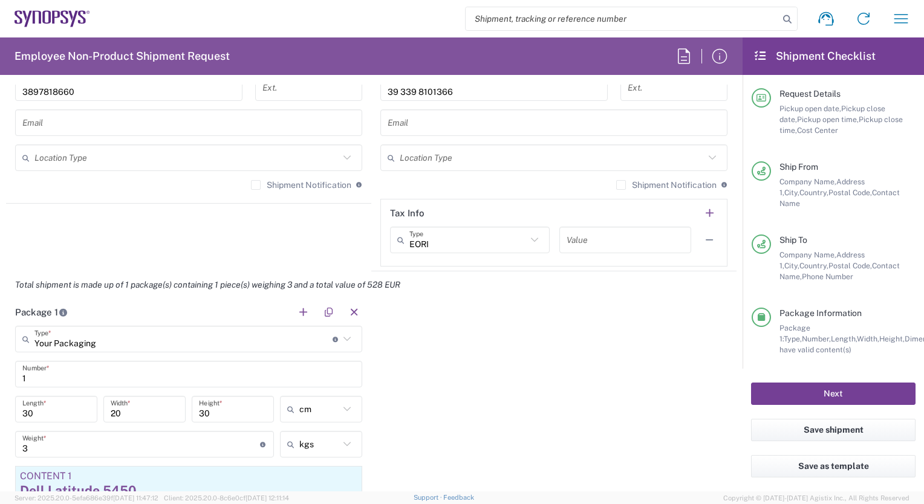
type input "Viale Città d Europa n 595"
click at [829, 393] on button "Next" at bounding box center [833, 394] width 165 height 22
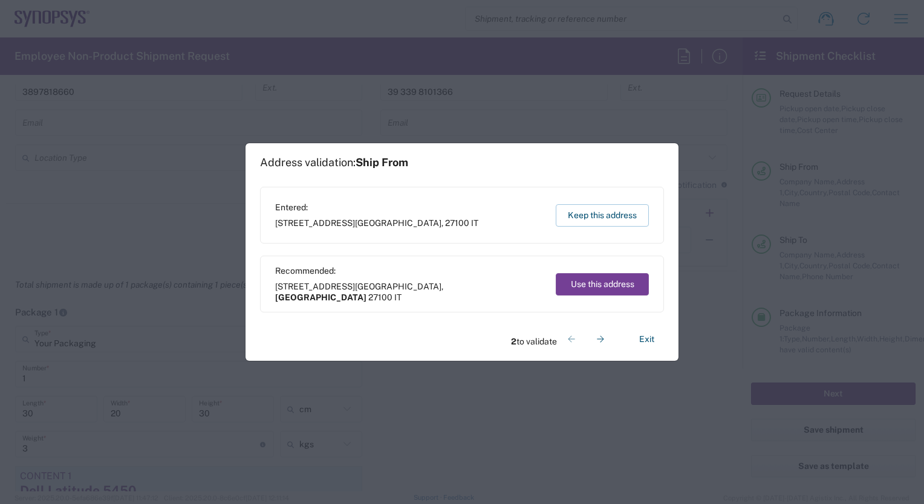
click at [627, 284] on button "Use this address" at bounding box center [602, 284] width 93 height 22
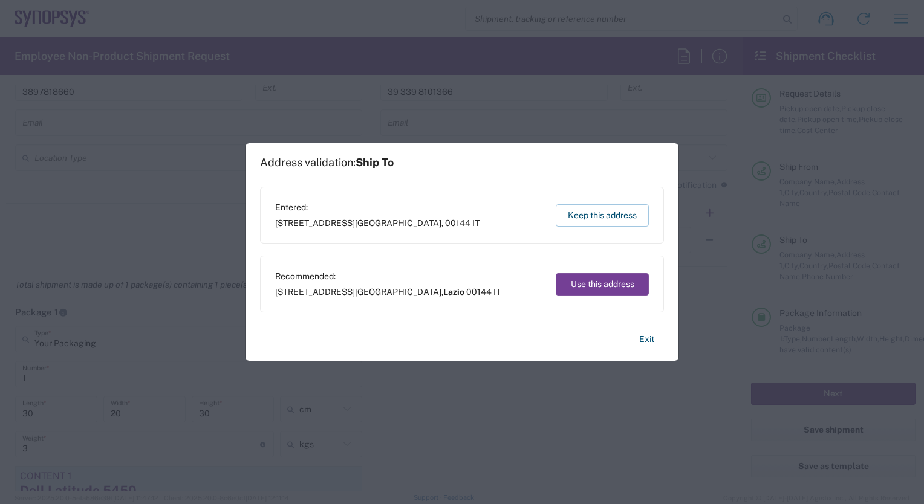
click at [627, 284] on button "Use this address" at bounding box center [602, 284] width 93 height 22
type input "Lombardia"
type input "Lazio"
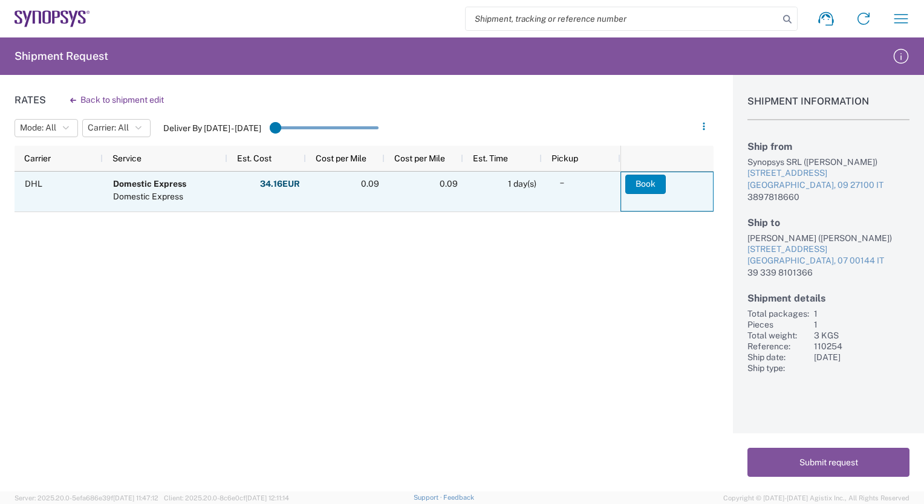
click at [646, 183] on button "Book" at bounding box center [645, 184] width 41 height 19
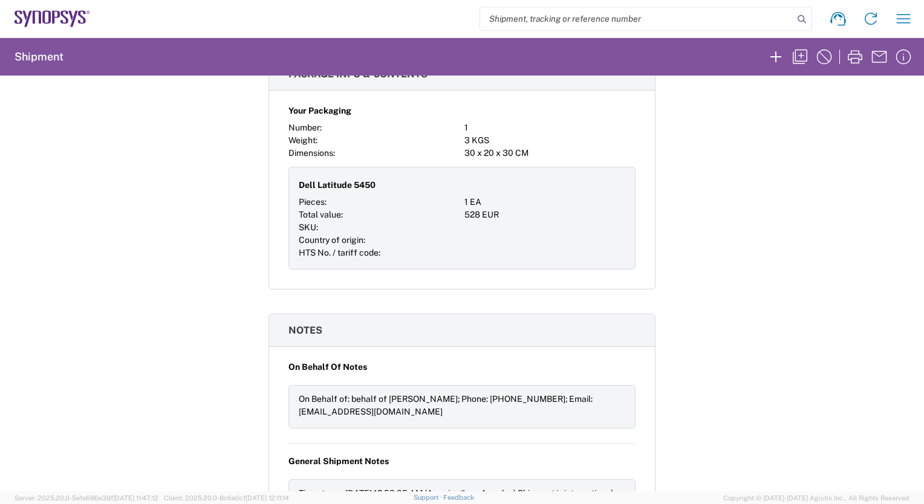
scroll to position [1018, 0]
